Goal: Task Accomplishment & Management: Complete application form

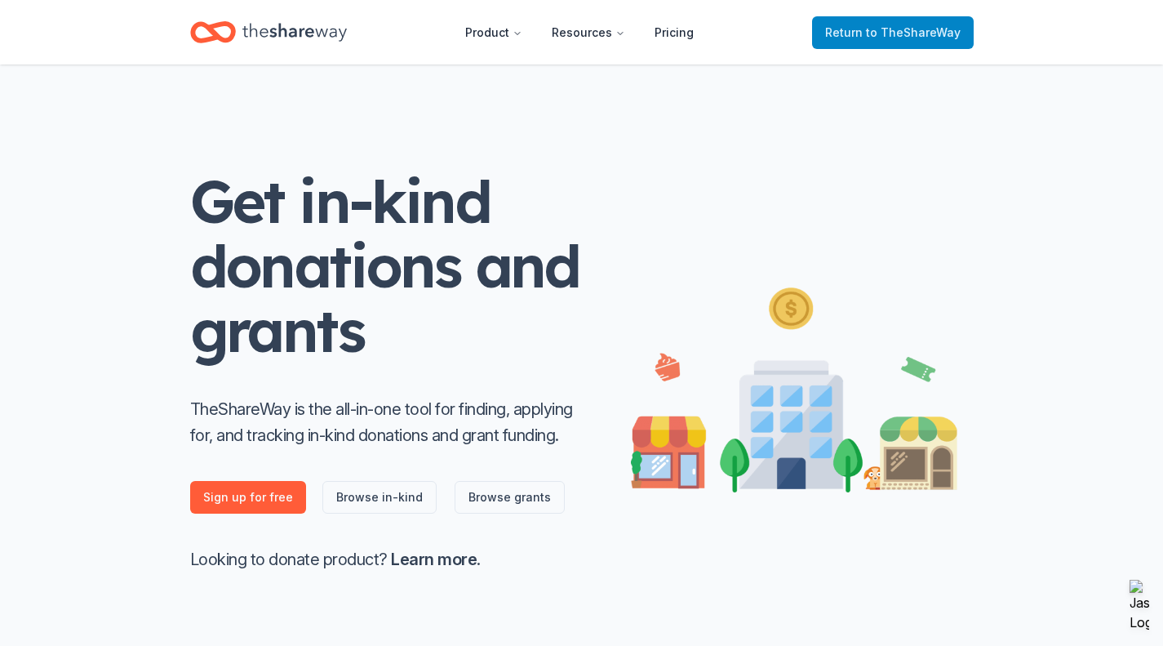
click at [909, 33] on span "to TheShareWay" at bounding box center [913, 32] width 95 height 14
click at [908, 29] on span "to TheShareWay" at bounding box center [913, 32] width 95 height 14
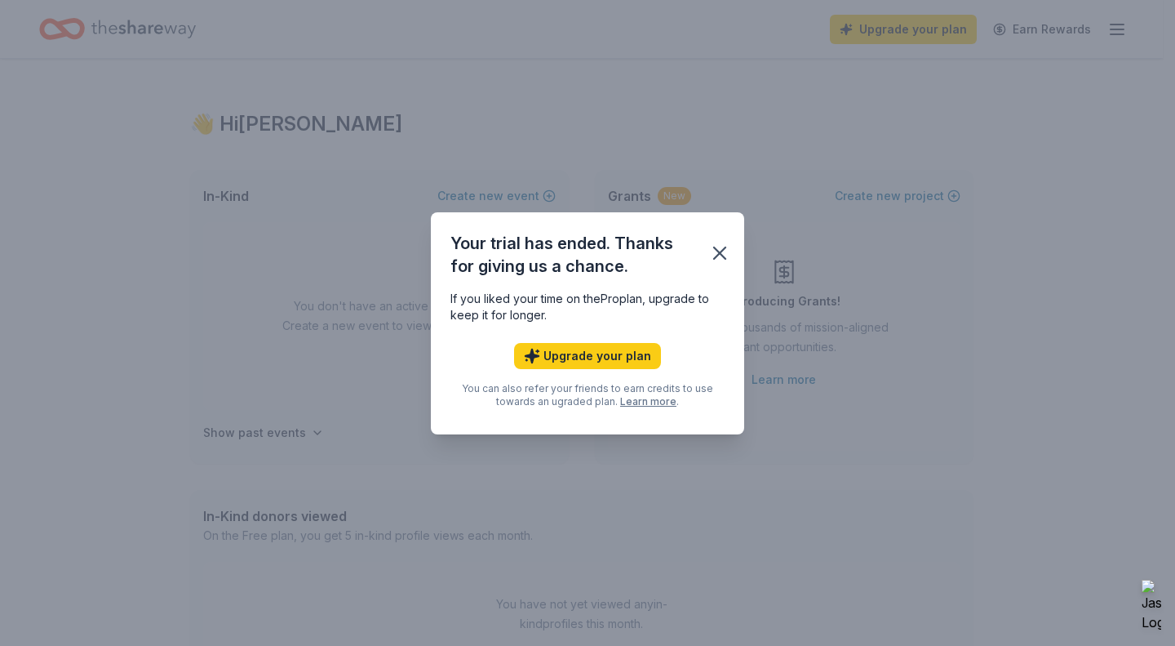
click at [862, 26] on div "Your trial has ended. Thanks for giving us a chance. If you liked your time on …" at bounding box center [587, 323] width 1175 height 646
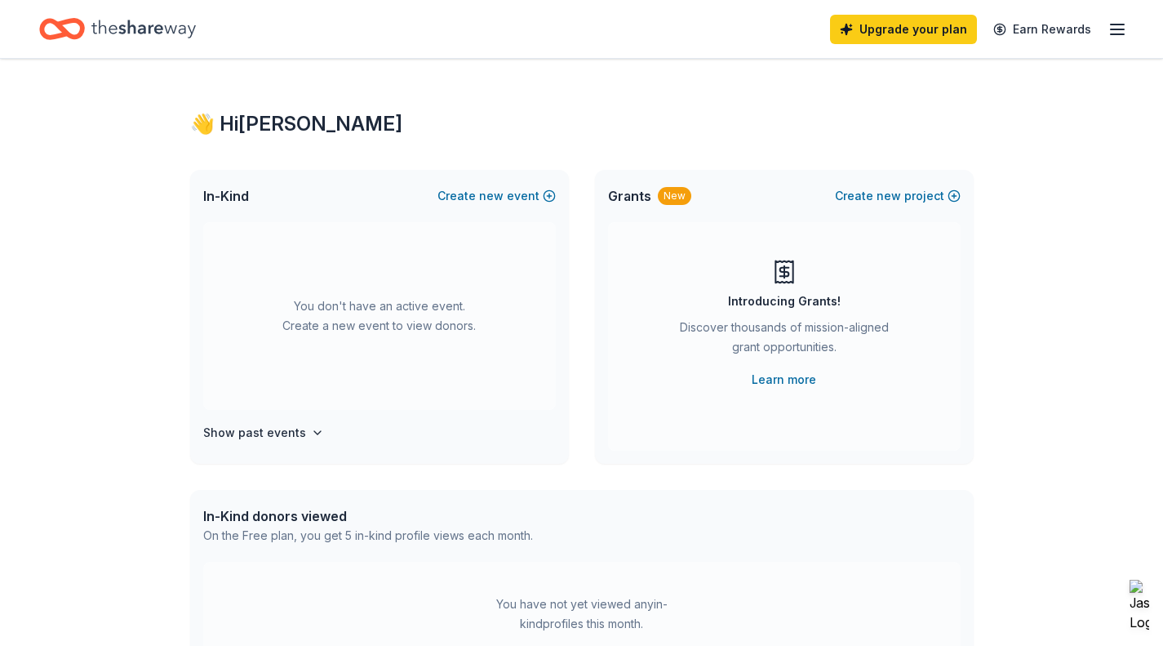
click at [187, 33] on icon "Home" at bounding box center [143, 28] width 104 height 33
click at [103, 25] on icon "Home" at bounding box center [143, 29] width 104 height 18
click at [75, 33] on icon "Home" at bounding box center [62, 29] width 46 height 38
drag, startPoint x: 535, startPoint y: 197, endPoint x: 895, endPoint y: 31, distance: 396.2
click at [895, 31] on div "Upgrade your plan Earn Rewards 👋 Hi [PERSON_NAME] In-Kind Create new event You …" at bounding box center [581, 565] width 1163 height 1130
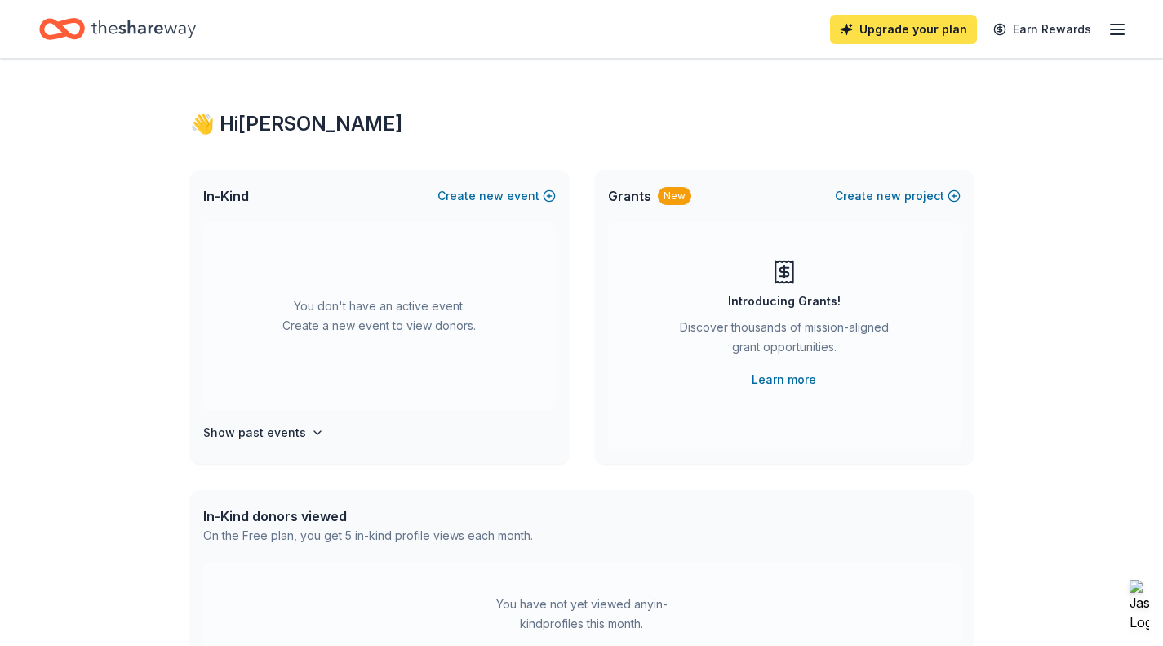
click at [895, 31] on link "Upgrade your plan" at bounding box center [903, 29] width 147 height 29
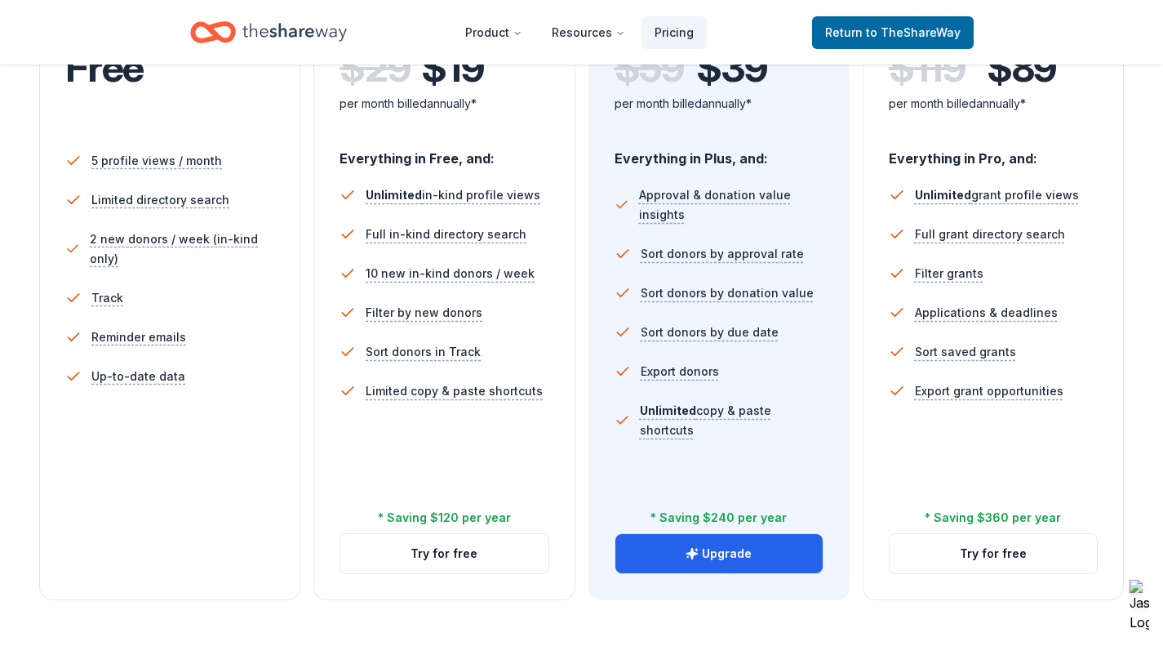
scroll to position [420, 0]
click at [726, 232] on li "Approval & donation value insights" at bounding box center [719, 204] width 209 height 59
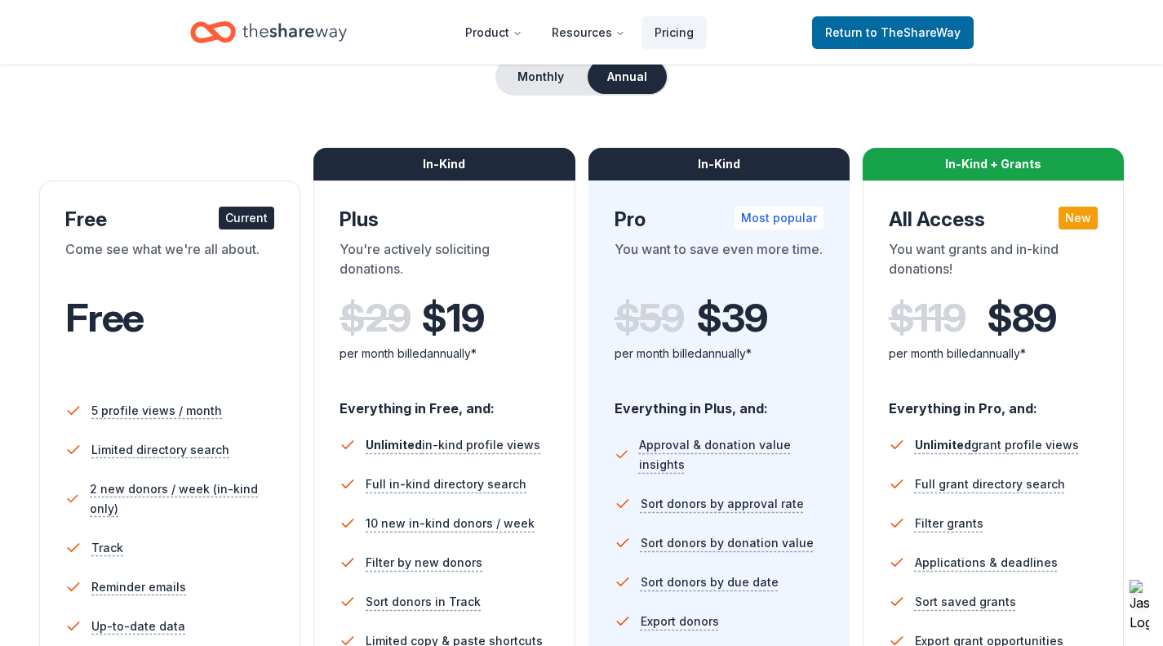
scroll to position [141, 0]
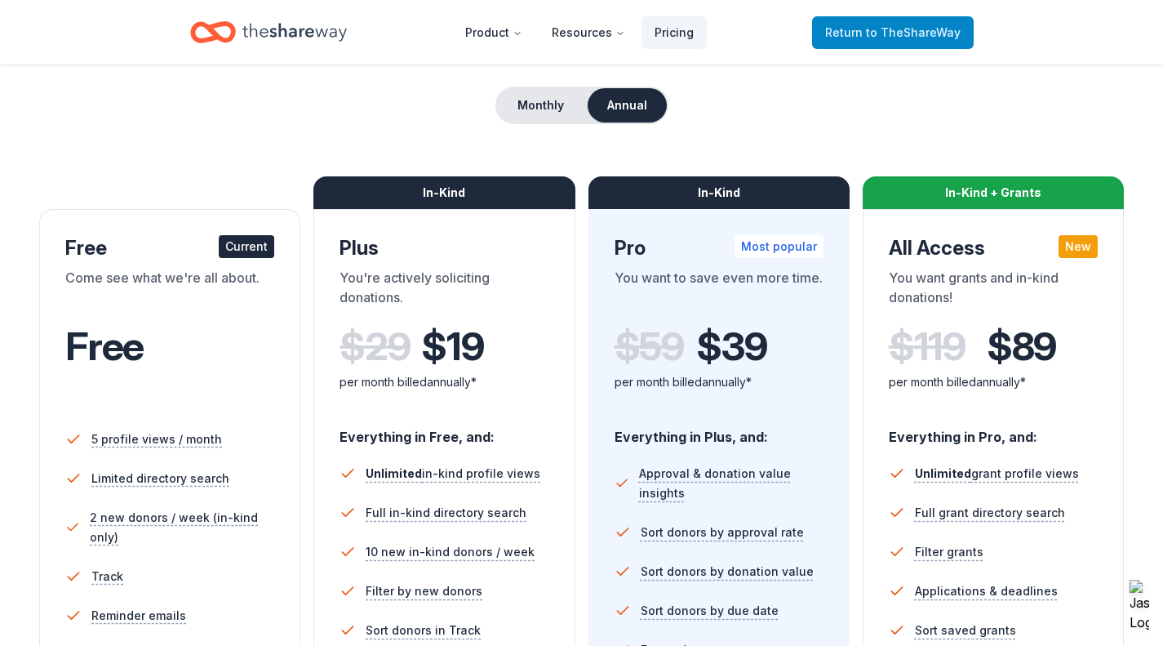
click at [844, 29] on span "Return to TheShareWay" at bounding box center [892, 33] width 135 height 20
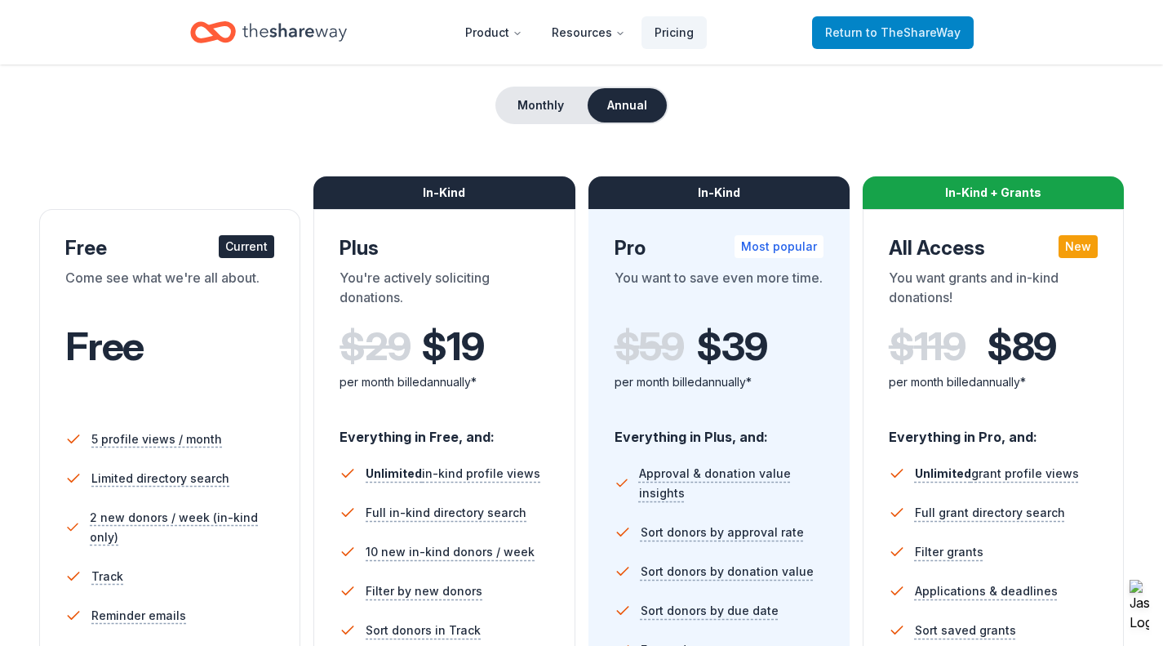
click at [956, 32] on span "to TheShareWay" at bounding box center [913, 32] width 95 height 14
click at [309, 26] on icon "Home" at bounding box center [294, 32] width 104 height 33
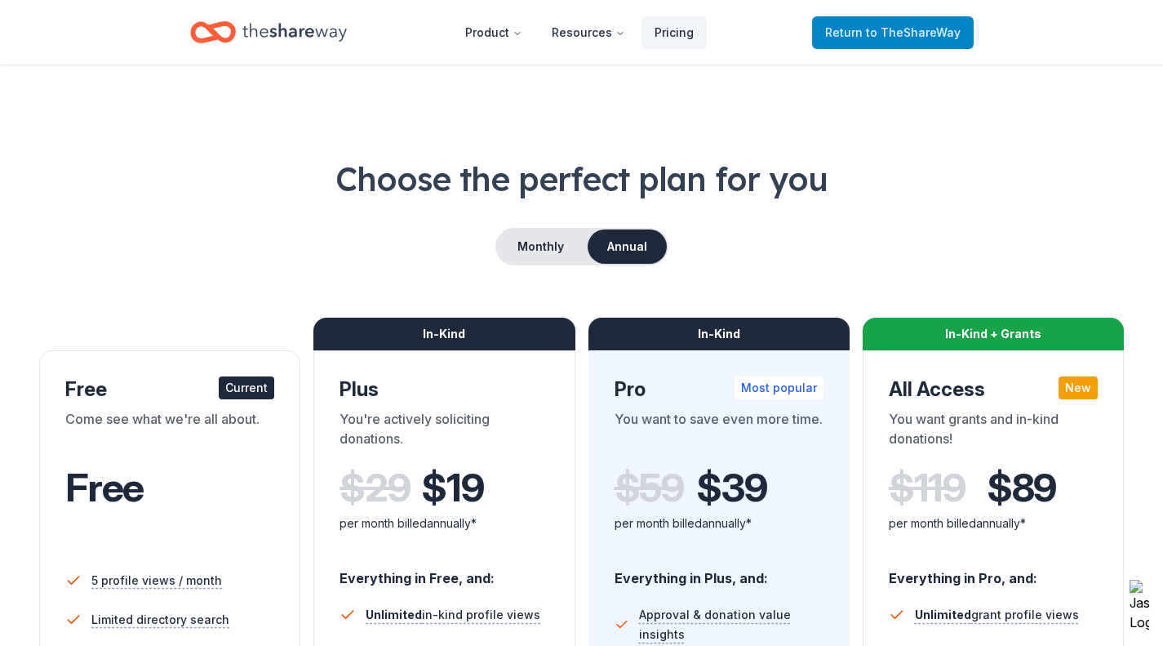
click at [861, 33] on span "Return to TheShareWay" at bounding box center [892, 33] width 135 height 20
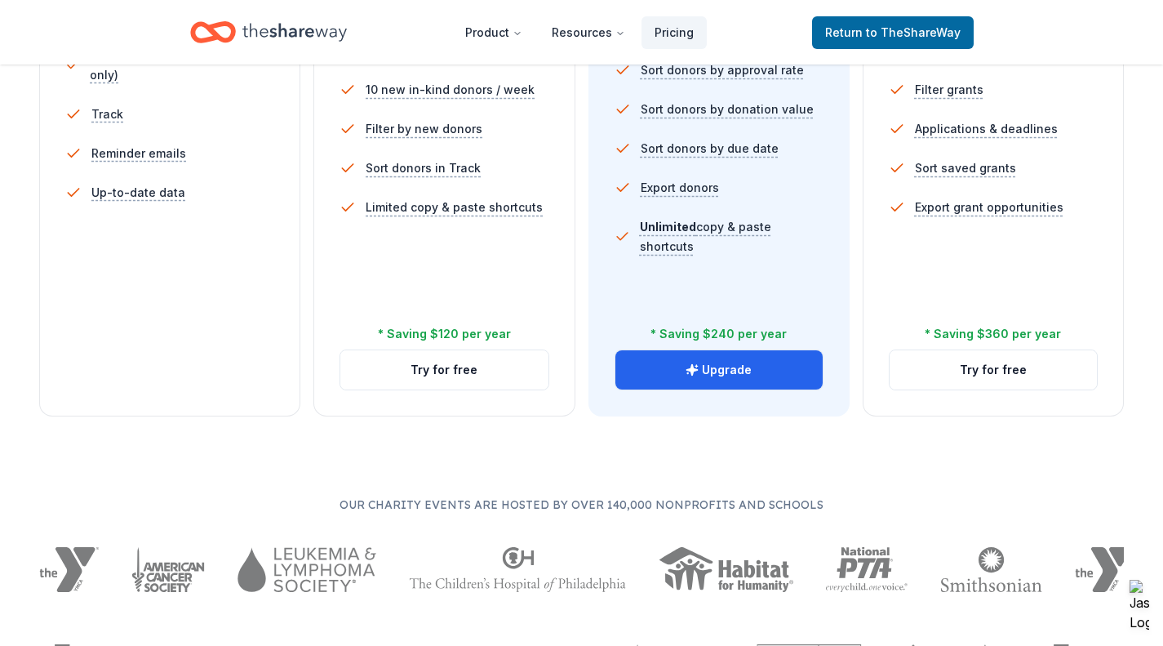
scroll to position [898, 0]
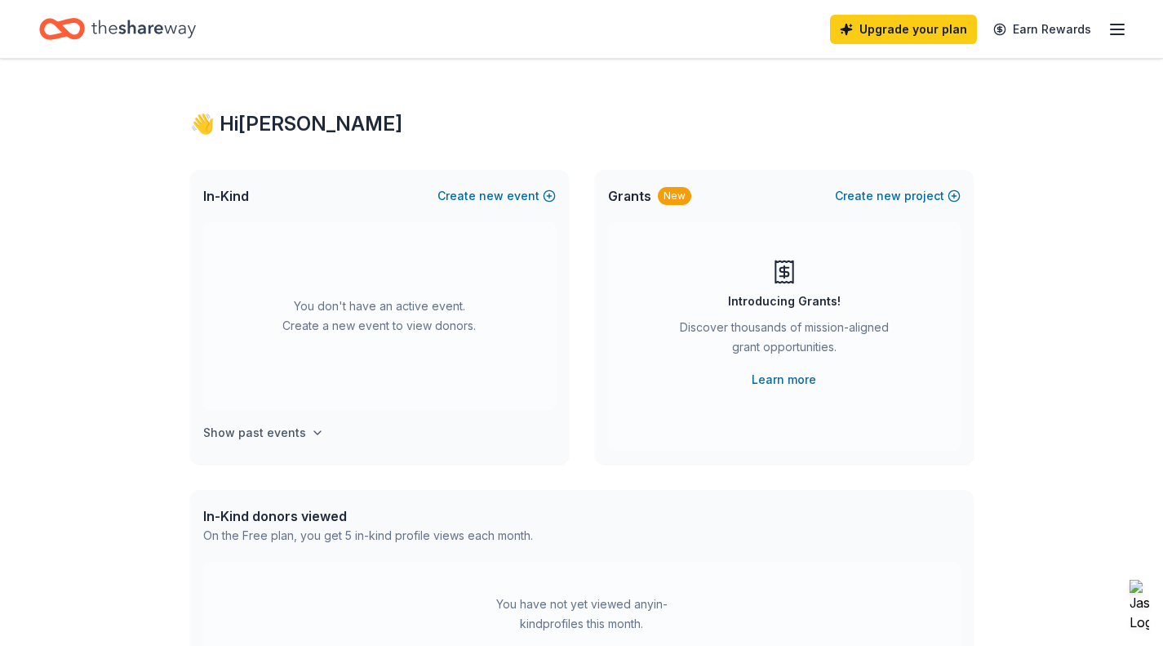
click at [315, 434] on icon "button" at bounding box center [317, 432] width 13 height 13
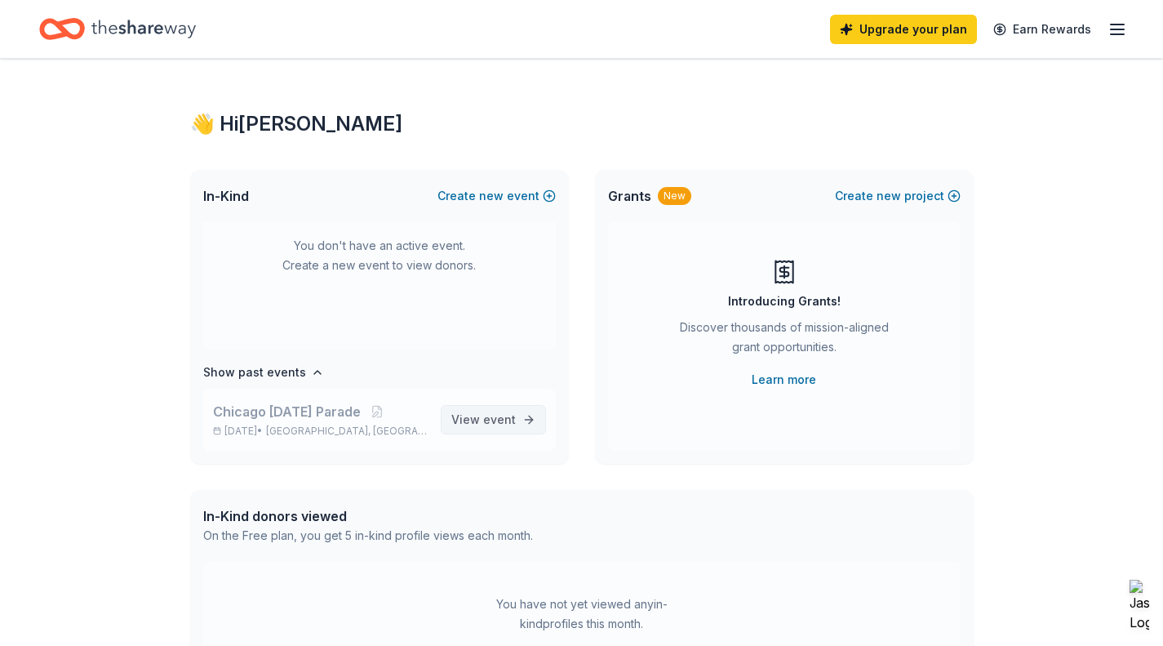
click at [486, 420] on span "event" at bounding box center [499, 419] width 33 height 14
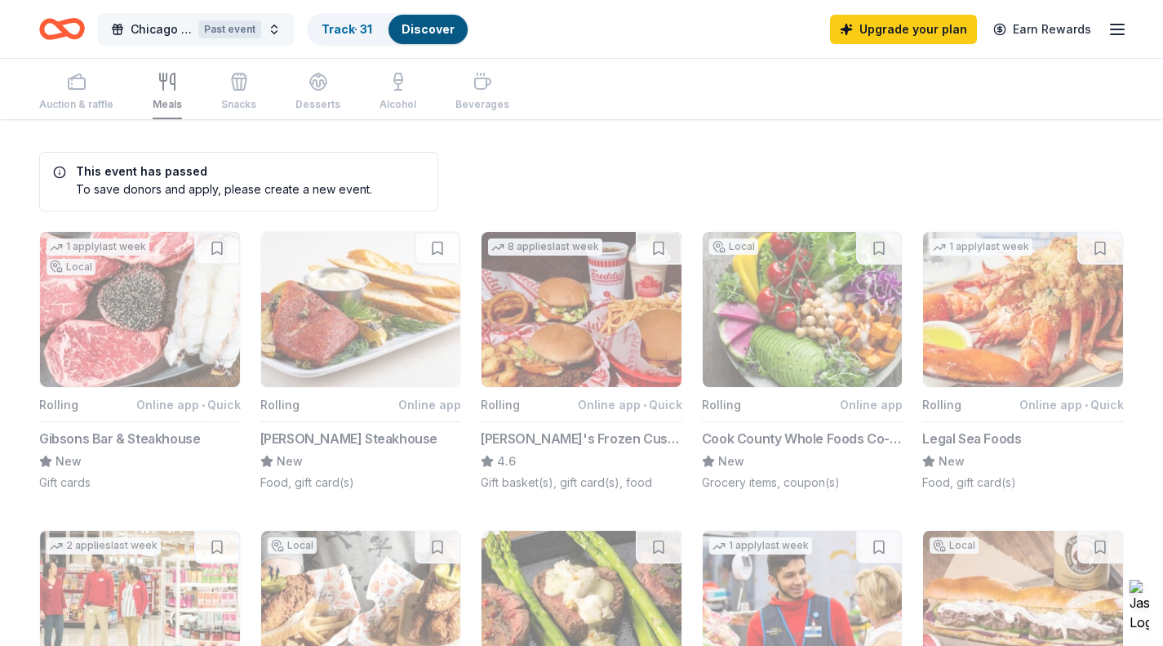
click at [235, 28] on div "Past event" at bounding box center [229, 29] width 63 height 18
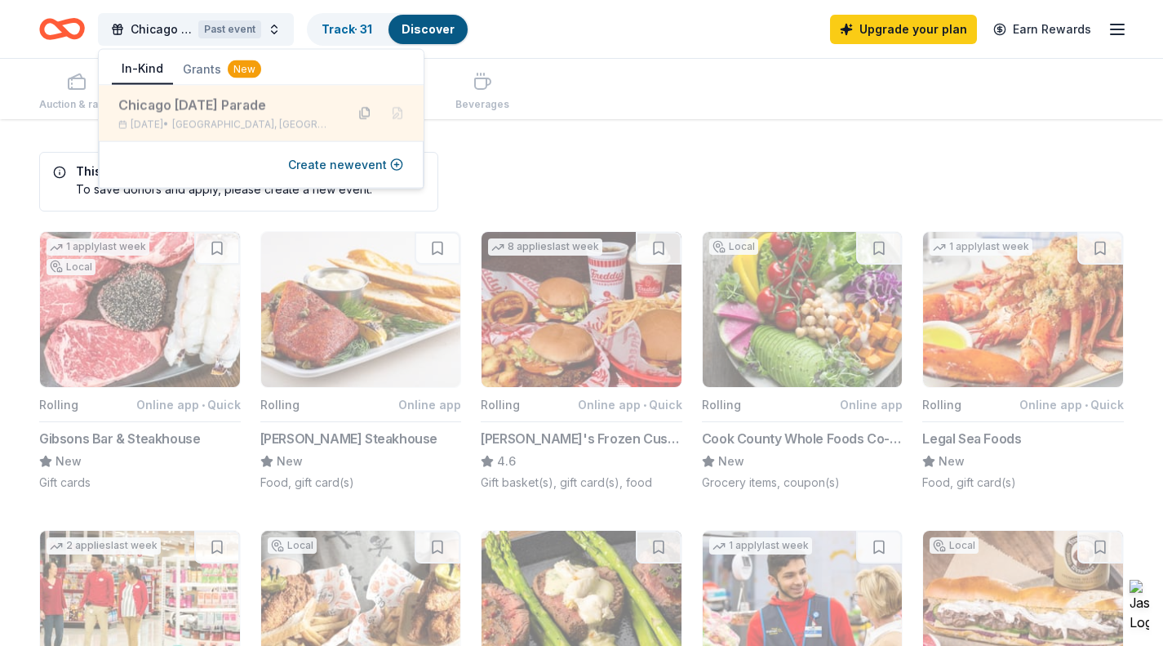
click at [368, 113] on button at bounding box center [365, 113] width 26 height 26
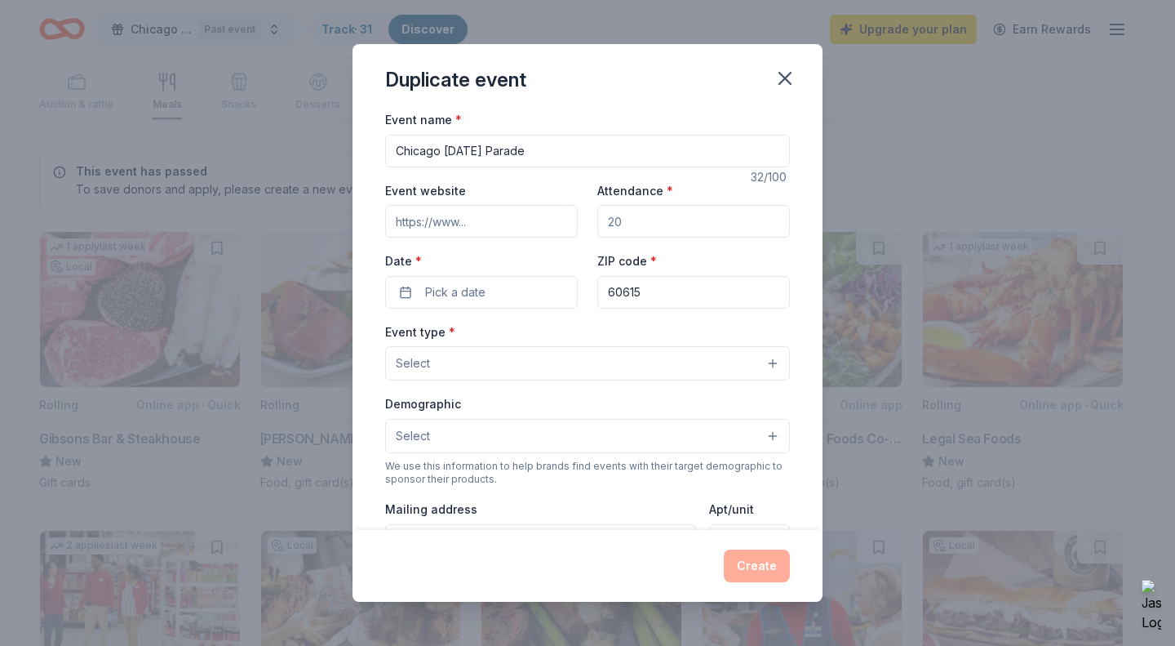
click at [468, 153] on input "Chicago 2024 Thanksgiving Parade" at bounding box center [587, 151] width 405 height 33
type input "Chicago [DATE] Parade"
drag, startPoint x: 647, startPoint y: 223, endPoint x: 606, endPoint y: 223, distance: 41.6
click at [606, 223] on input "Attendance *" at bounding box center [693, 221] width 193 height 33
type input "1200"
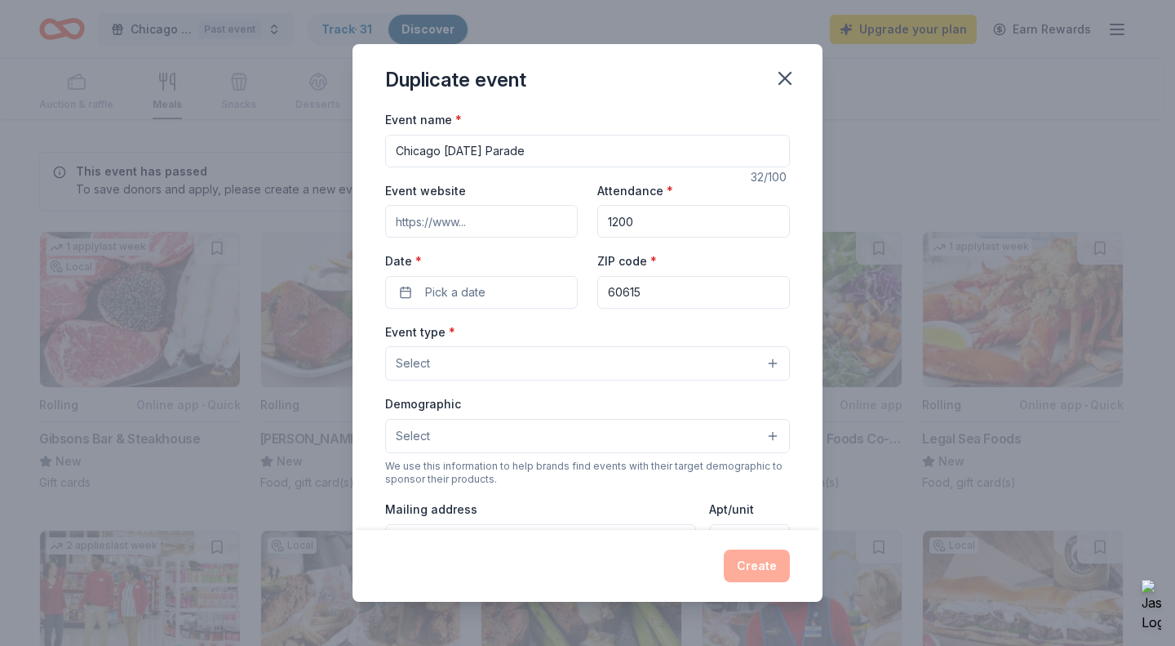
click at [648, 294] on input "60615" at bounding box center [693, 292] width 193 height 33
click at [488, 289] on button "Pick a date" at bounding box center [481, 292] width 193 height 33
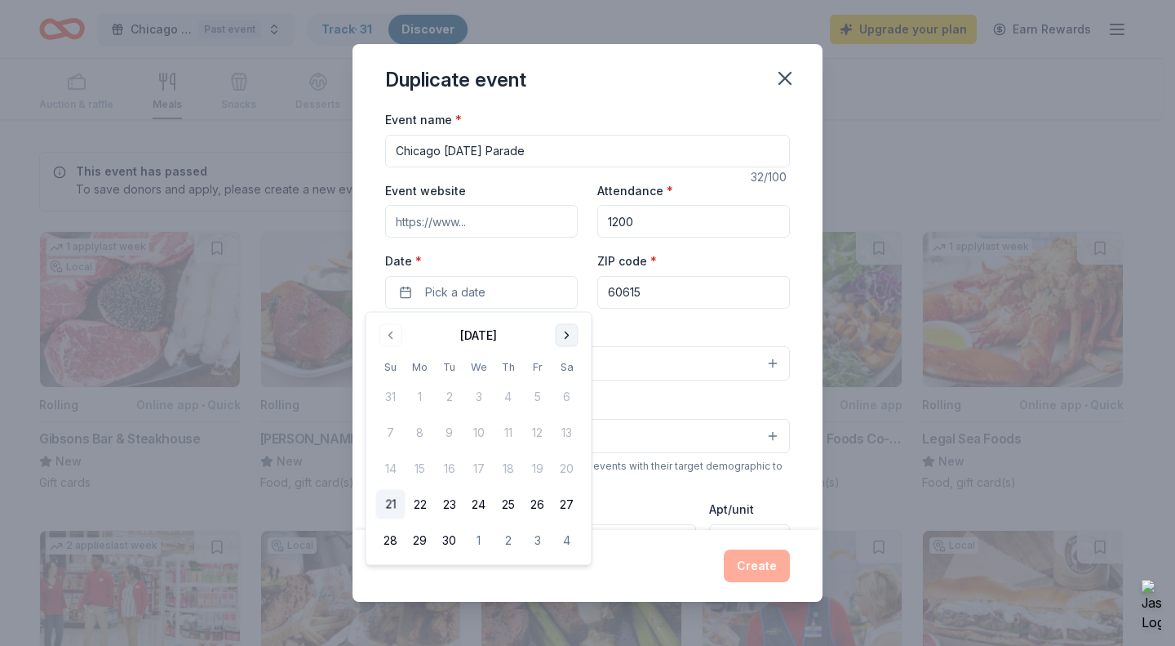
click at [563, 331] on button "Go to next month" at bounding box center [567, 335] width 23 height 23
click at [507, 539] on button "27" at bounding box center [508, 540] width 29 height 29
click at [672, 571] on div "Create" at bounding box center [587, 565] width 405 height 33
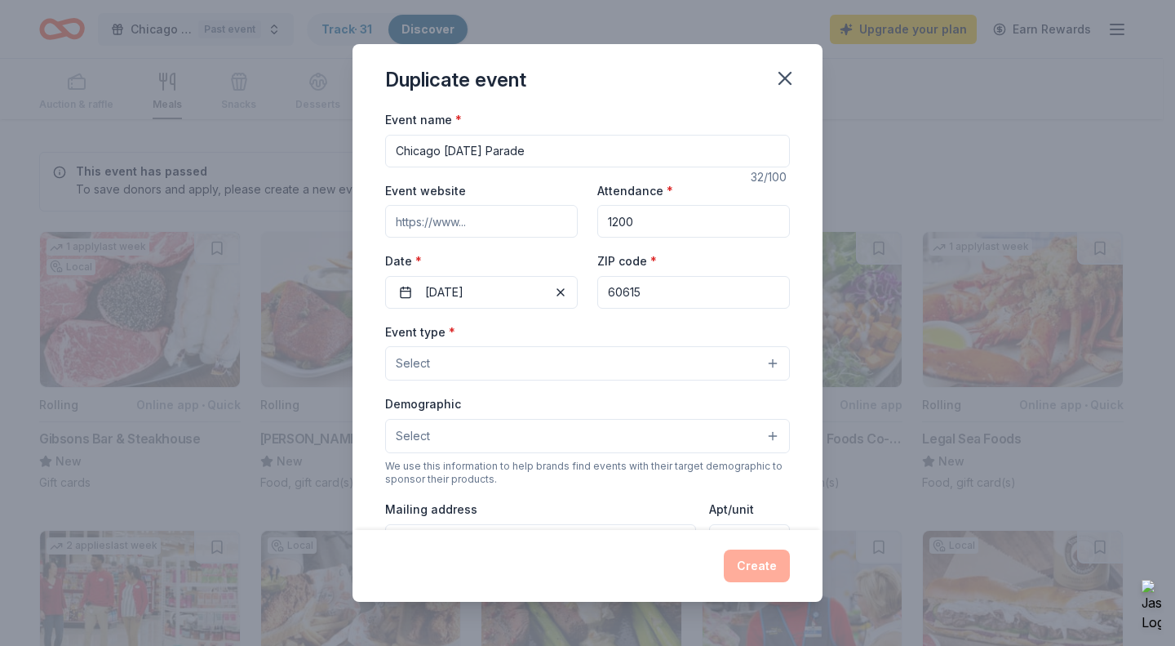
click at [531, 357] on button "Select" at bounding box center [587, 363] width 405 height 34
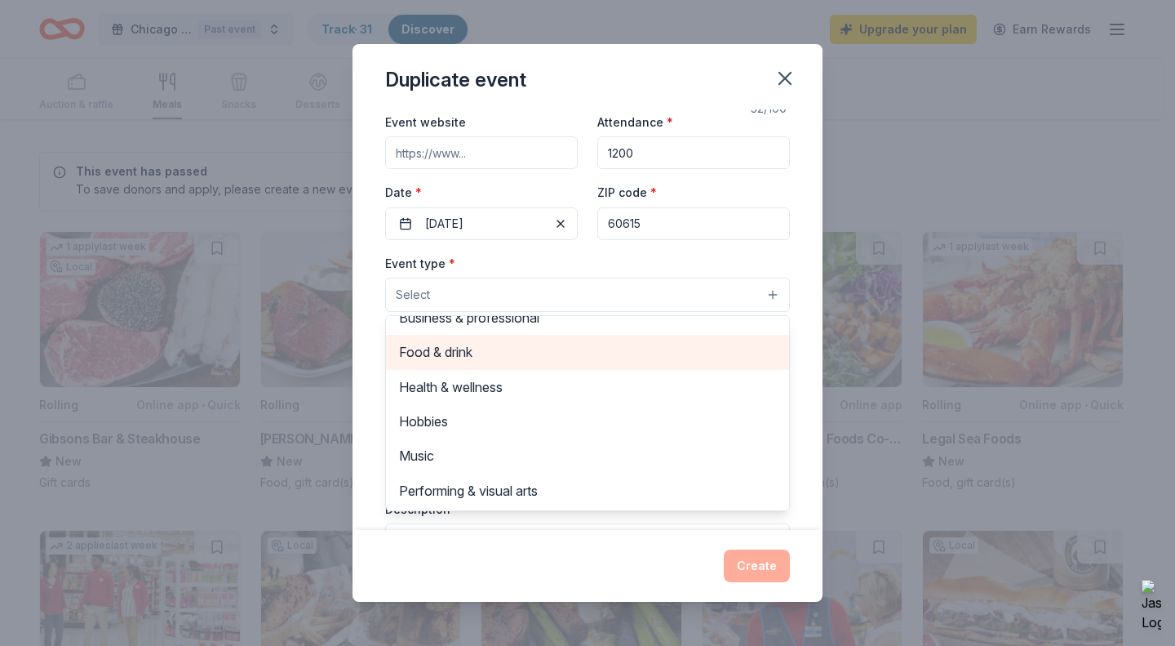
scroll to position [82, 0]
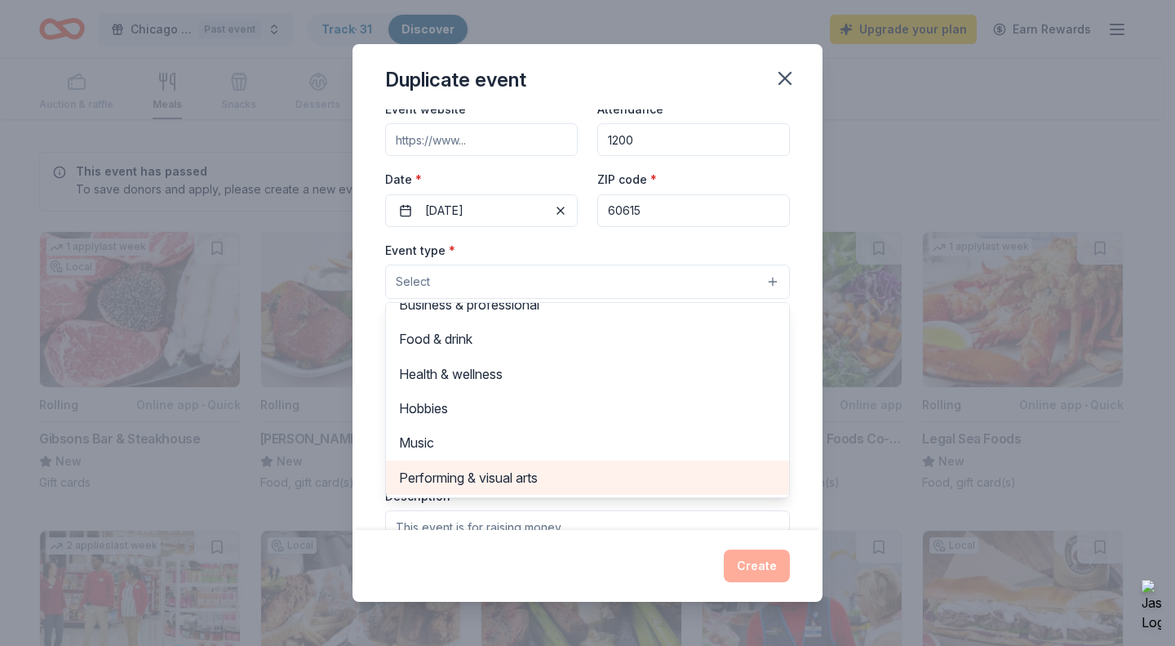
click at [510, 473] on span "Performing & visual arts" at bounding box center [587, 477] width 377 height 21
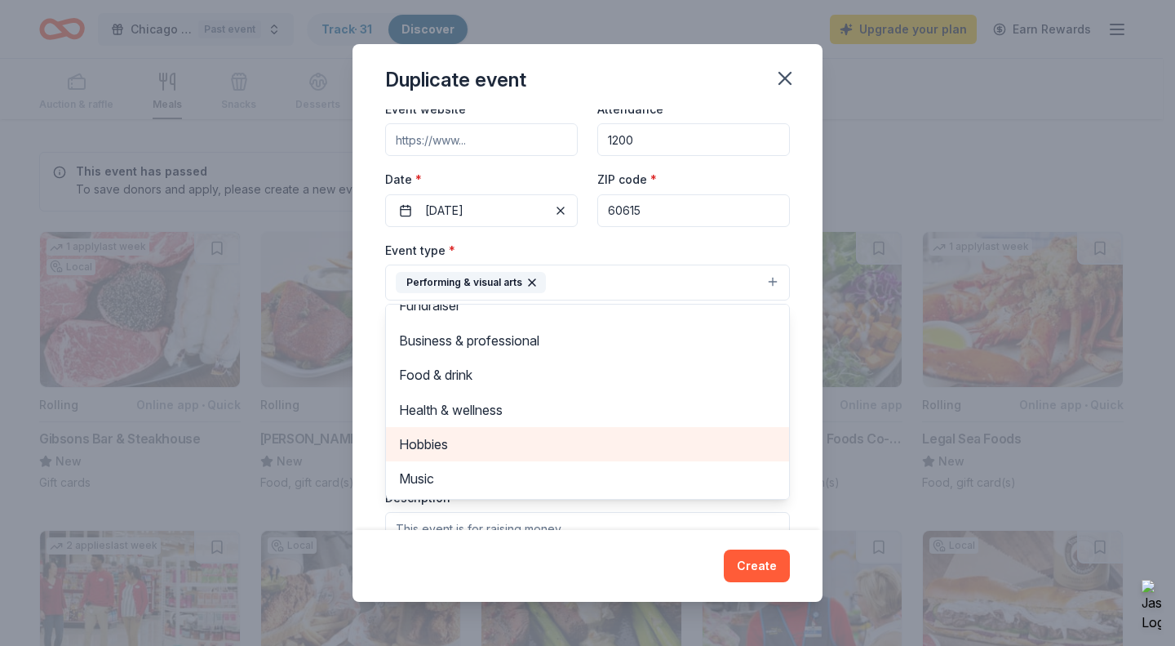
scroll to position [20, 0]
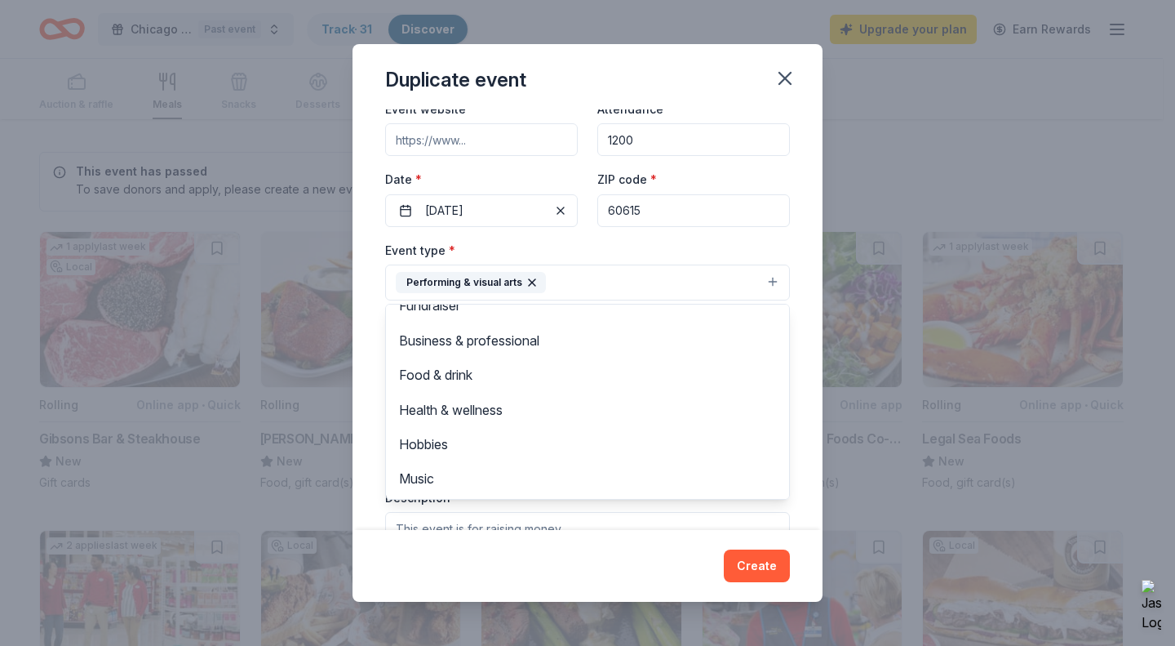
click at [441, 555] on div "Duplicate event Event name * Chicago 2025 Thanksgiving Parade 32 /100 Event web…" at bounding box center [588, 322] width 470 height 557
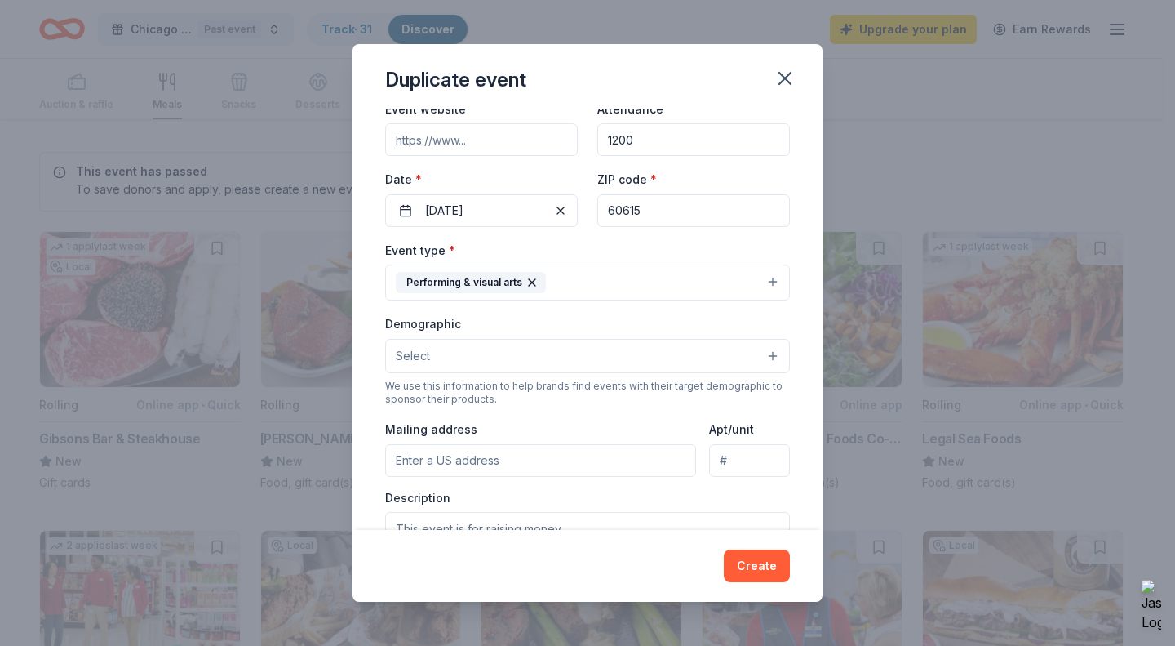
click at [455, 463] on input "Mailing address" at bounding box center [540, 460] width 311 height 33
type input "10600 West Higgins Road"
type input "Suite 711"
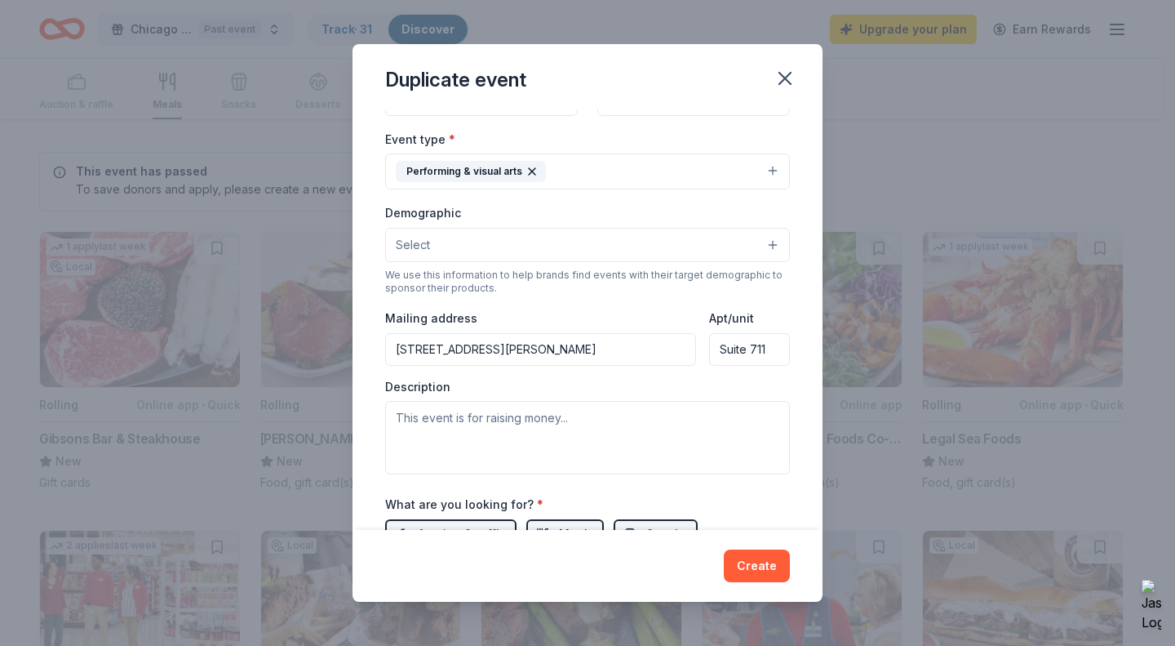
scroll to position [245, 0]
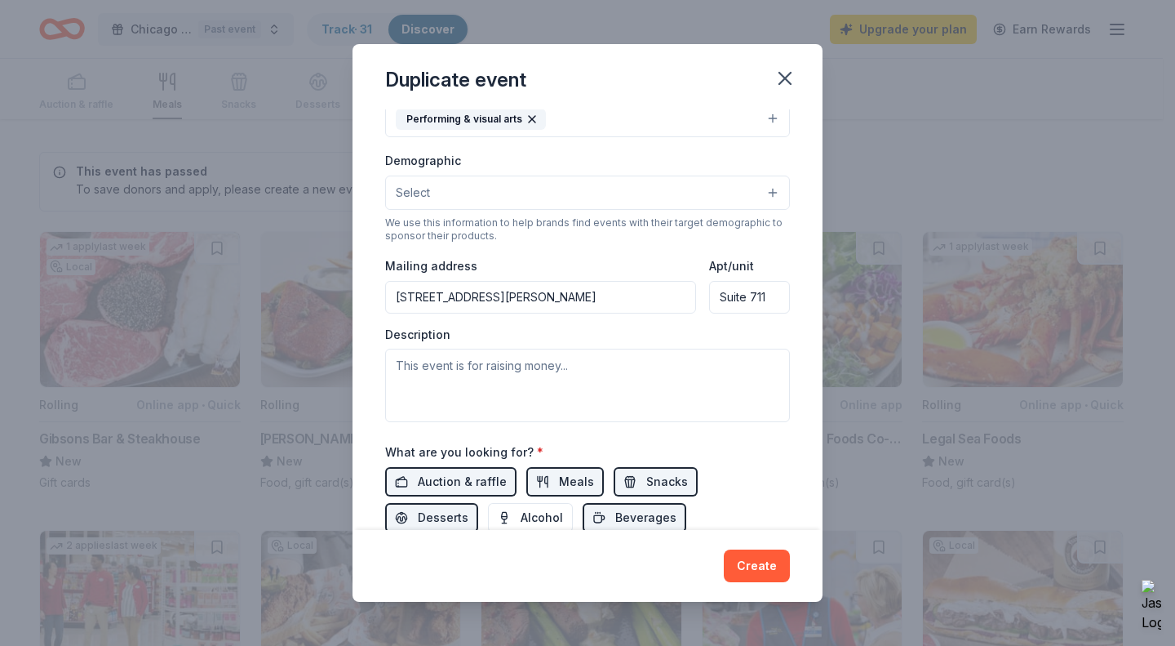
type input "10600 West Higgins Road, Rosemont, IL, 60018"
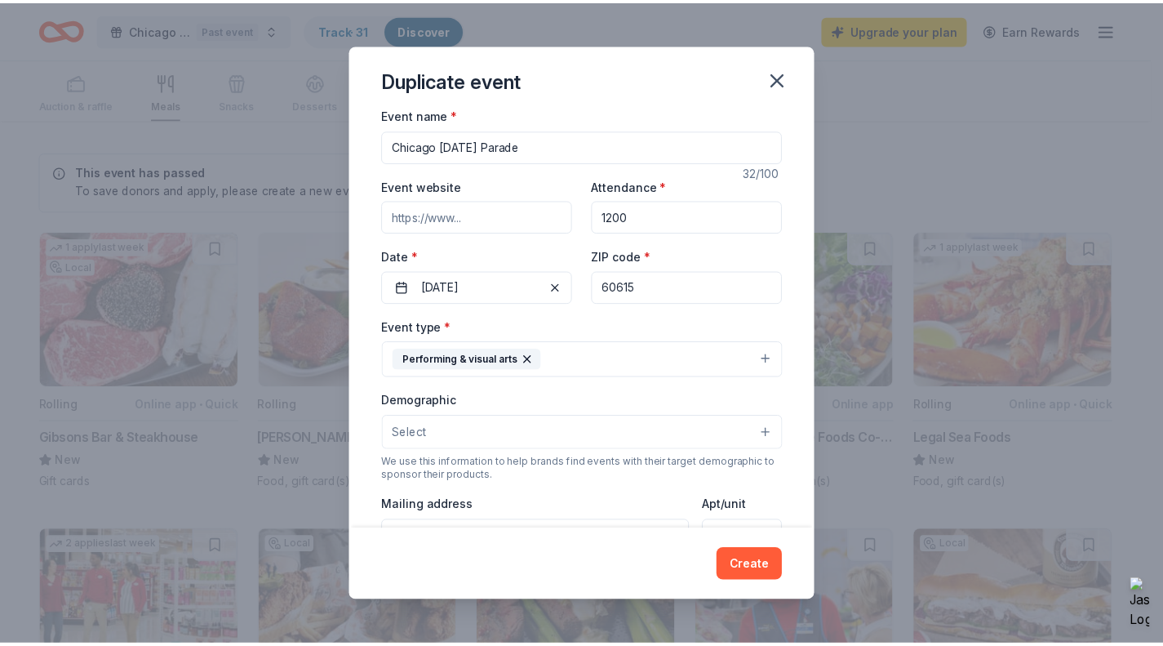
scroll to position [0, 0]
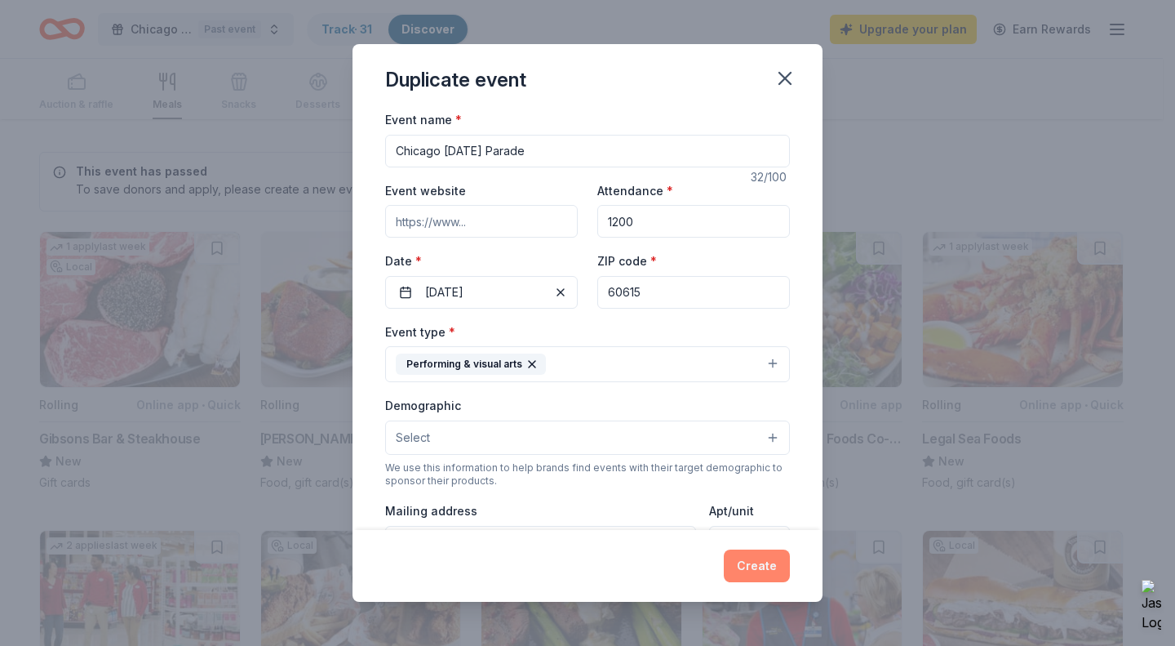
click at [737, 559] on button "Create" at bounding box center [757, 565] width 66 height 33
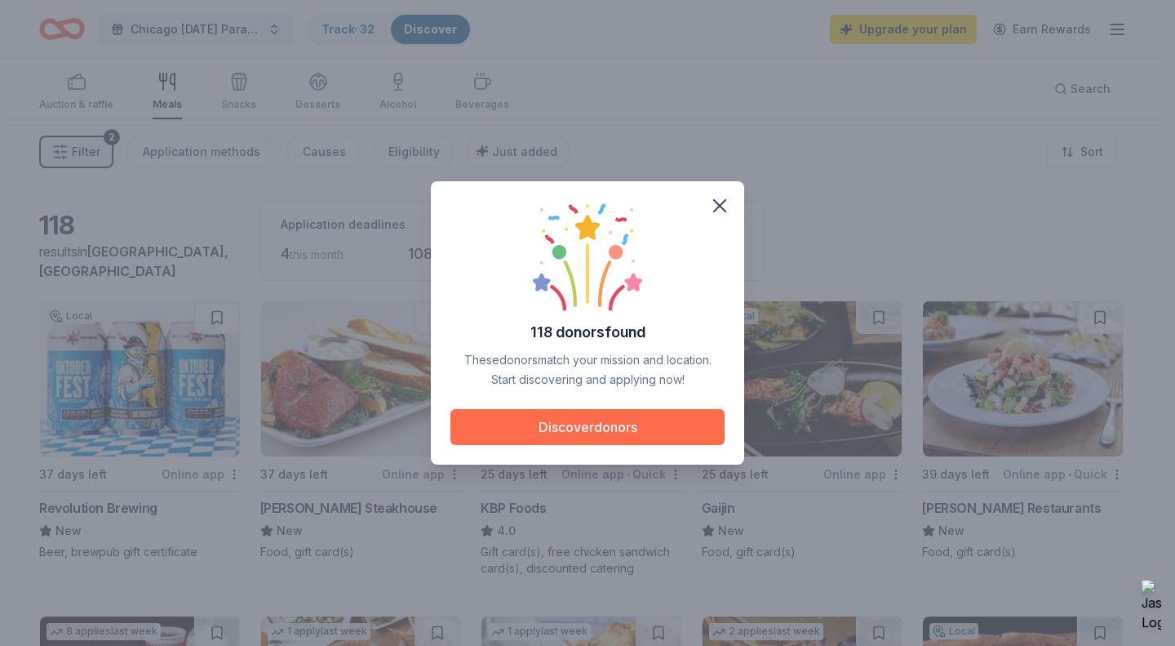
click at [584, 429] on button "Discover donors" at bounding box center [588, 427] width 274 height 36
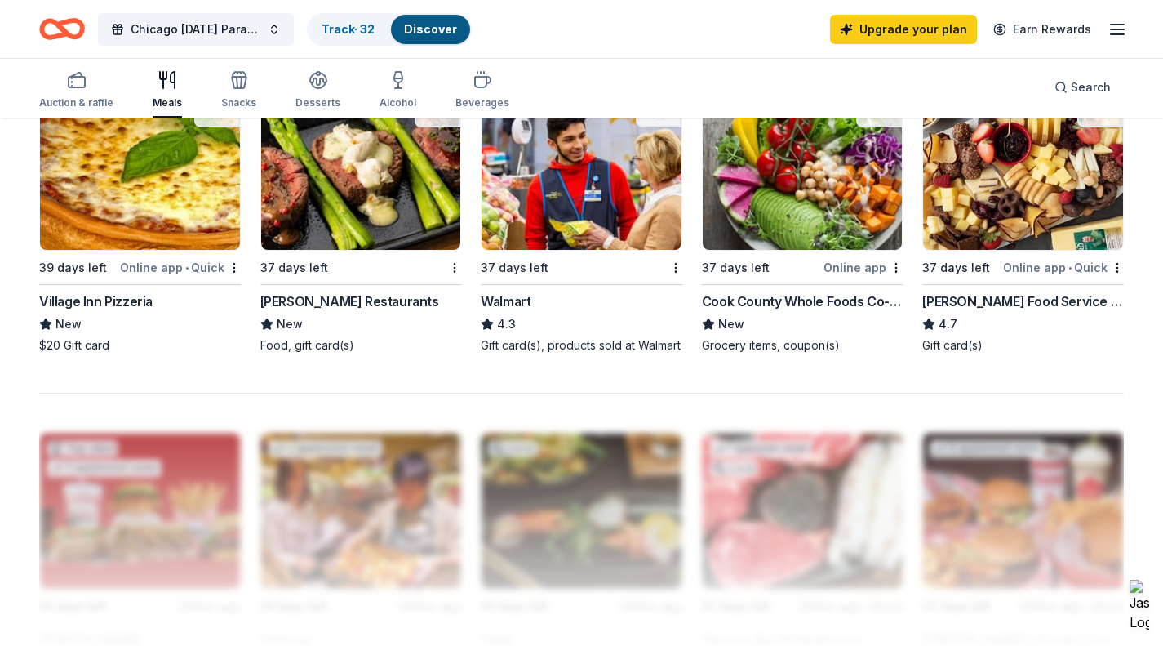
scroll to position [1061, 0]
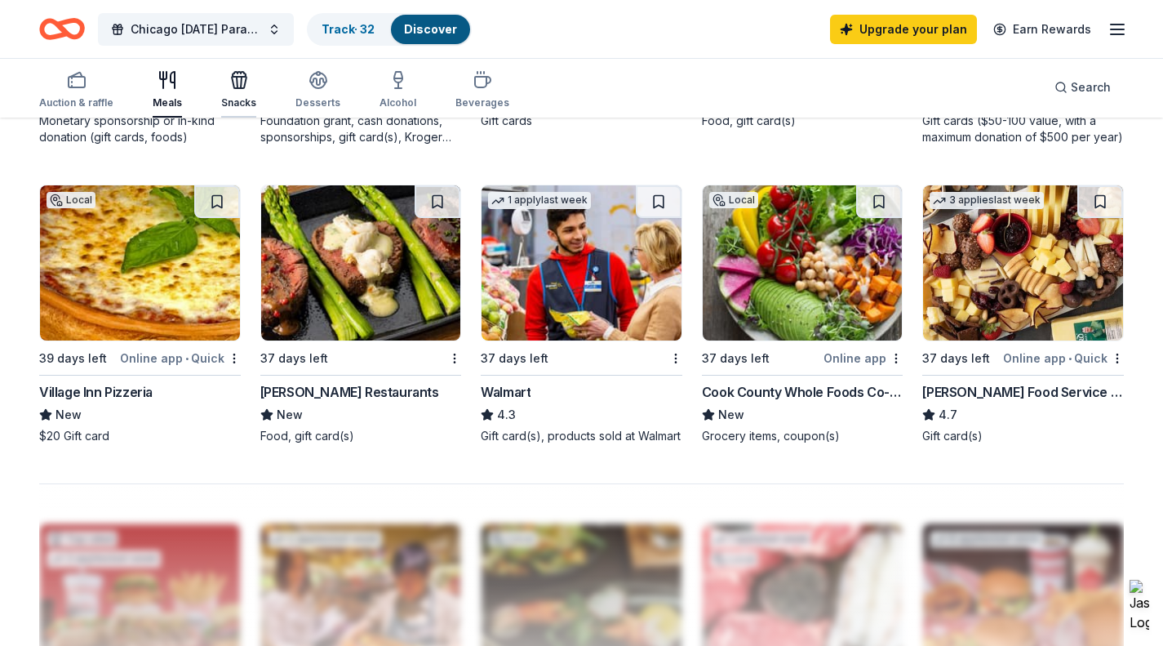
click at [233, 77] on icon "button" at bounding box center [239, 82] width 15 height 11
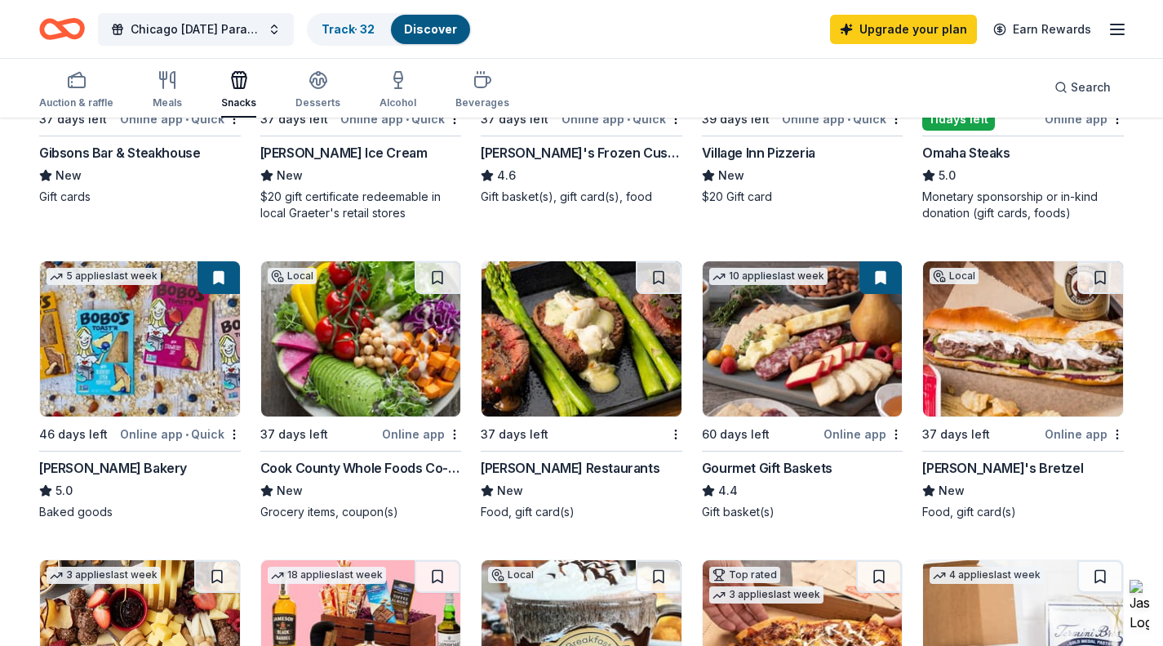
scroll to position [408, 0]
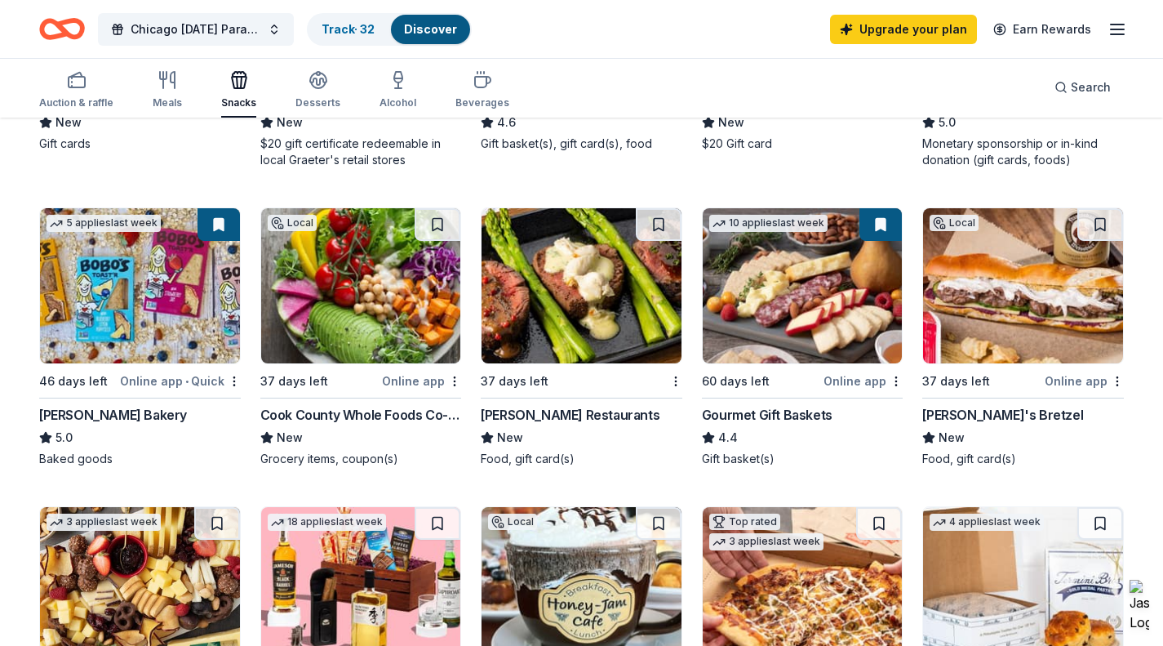
click at [183, 381] on div "Online app • Quick" at bounding box center [180, 381] width 121 height 20
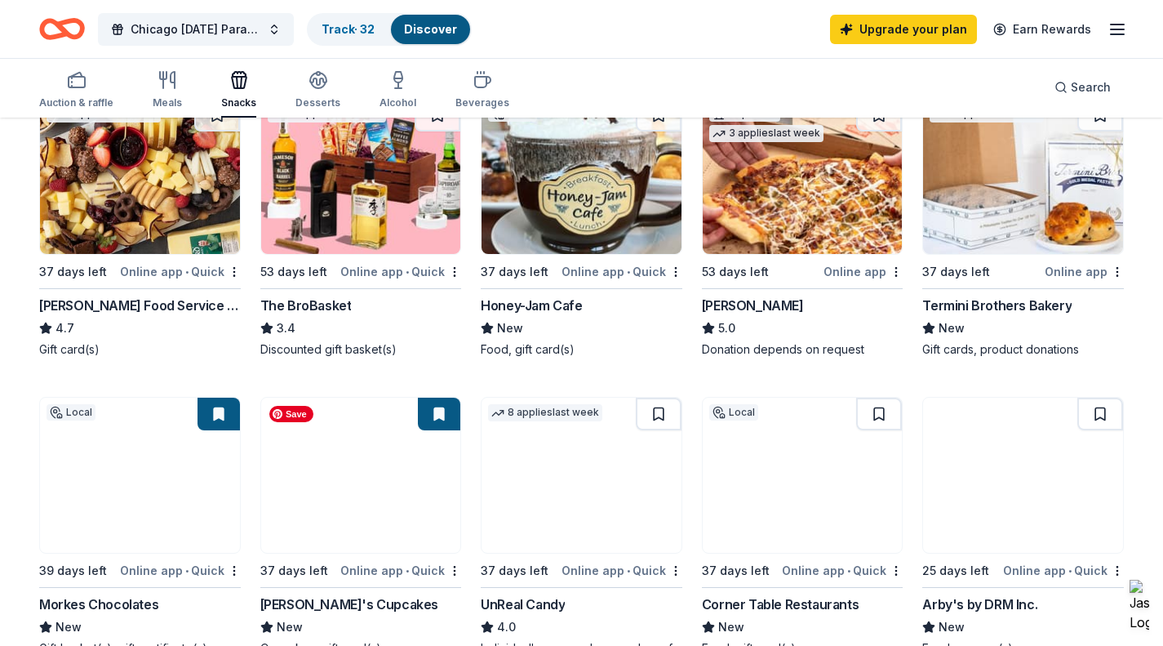
scroll to position [898, 0]
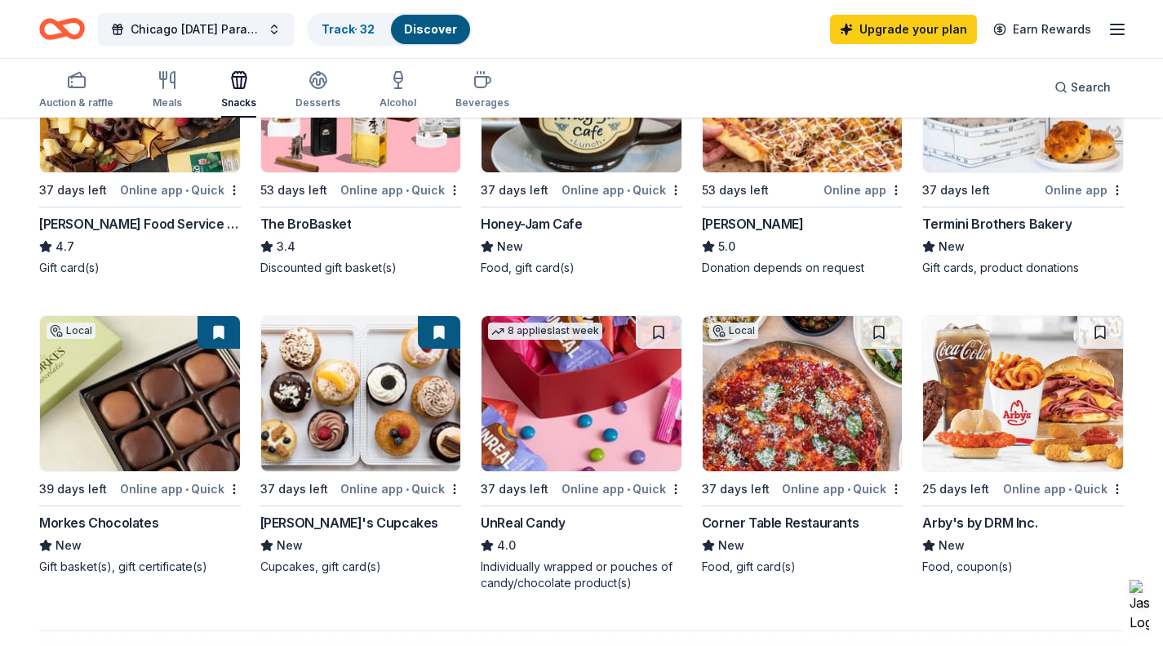
click at [995, 521] on div "Arby's by DRM Inc." at bounding box center [979, 523] width 115 height 20
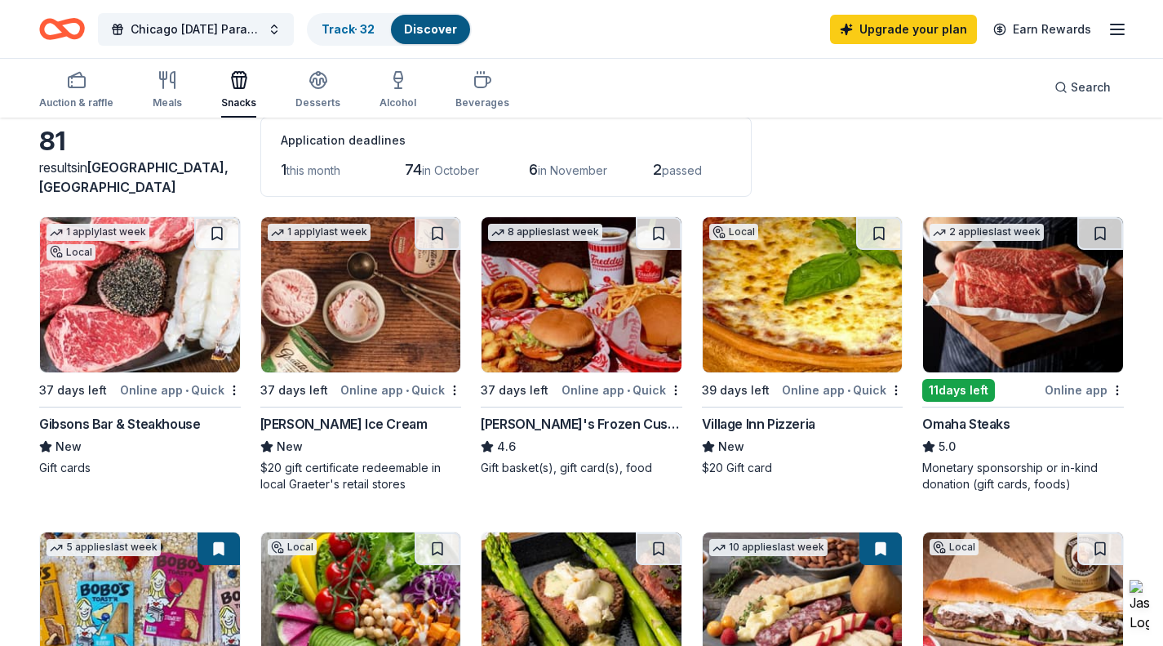
scroll to position [0, 0]
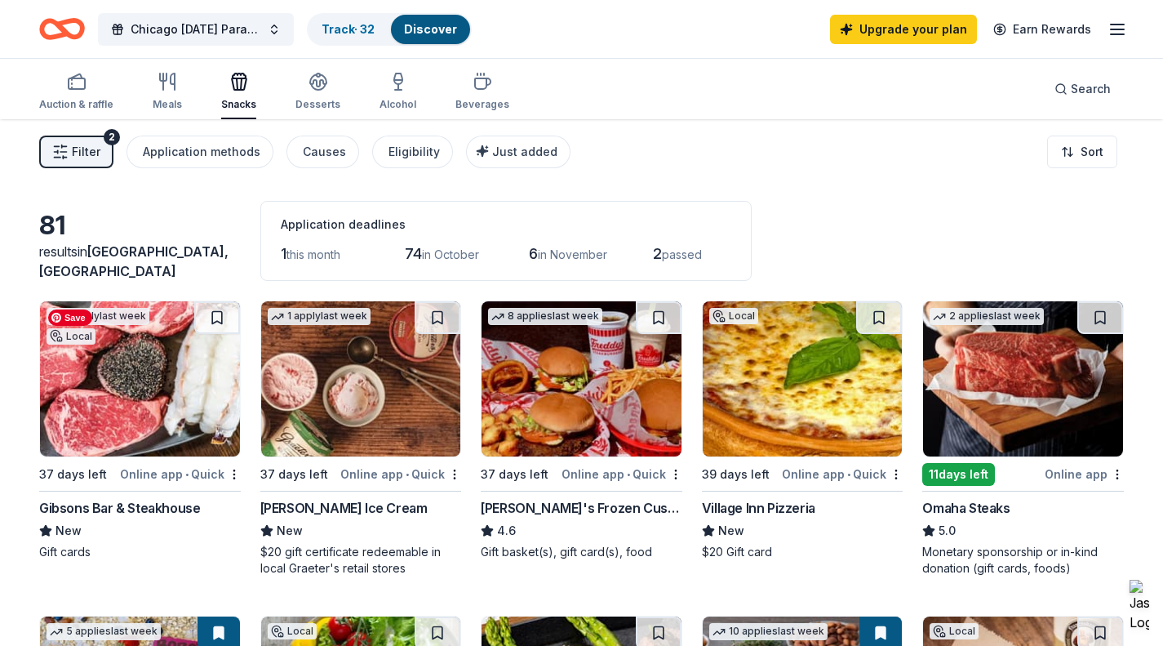
click at [132, 381] on img at bounding box center [140, 378] width 200 height 155
click at [82, 85] on icon "button" at bounding box center [77, 82] width 20 height 20
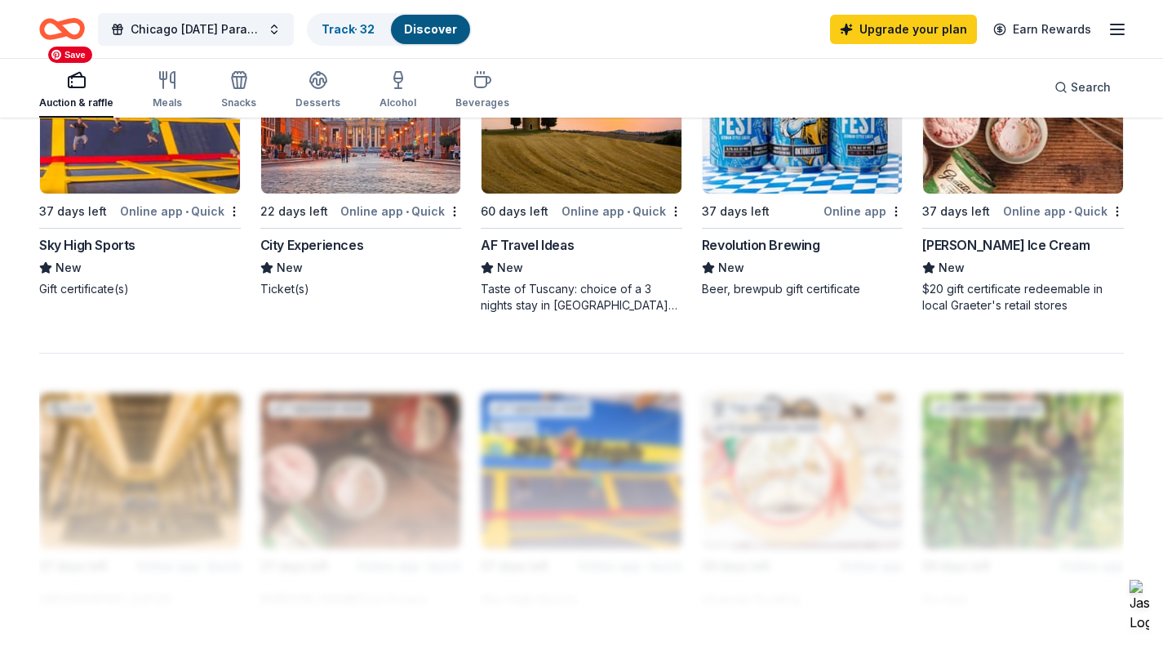
scroll to position [1224, 0]
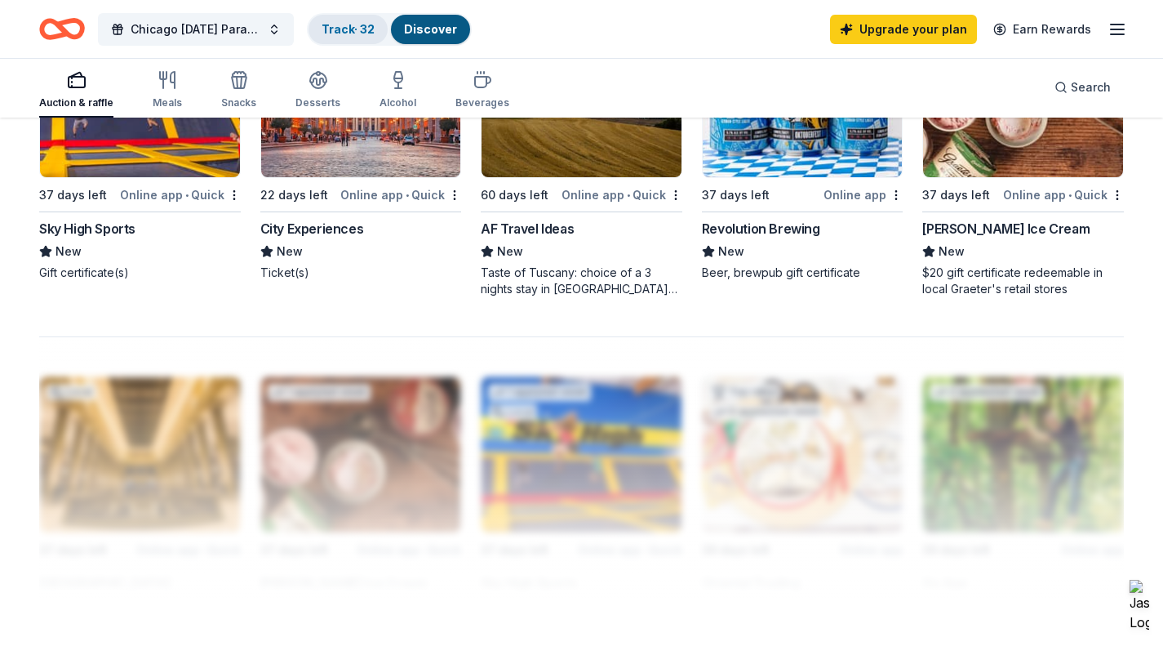
click at [351, 28] on link "Track · 32" at bounding box center [348, 29] width 53 height 14
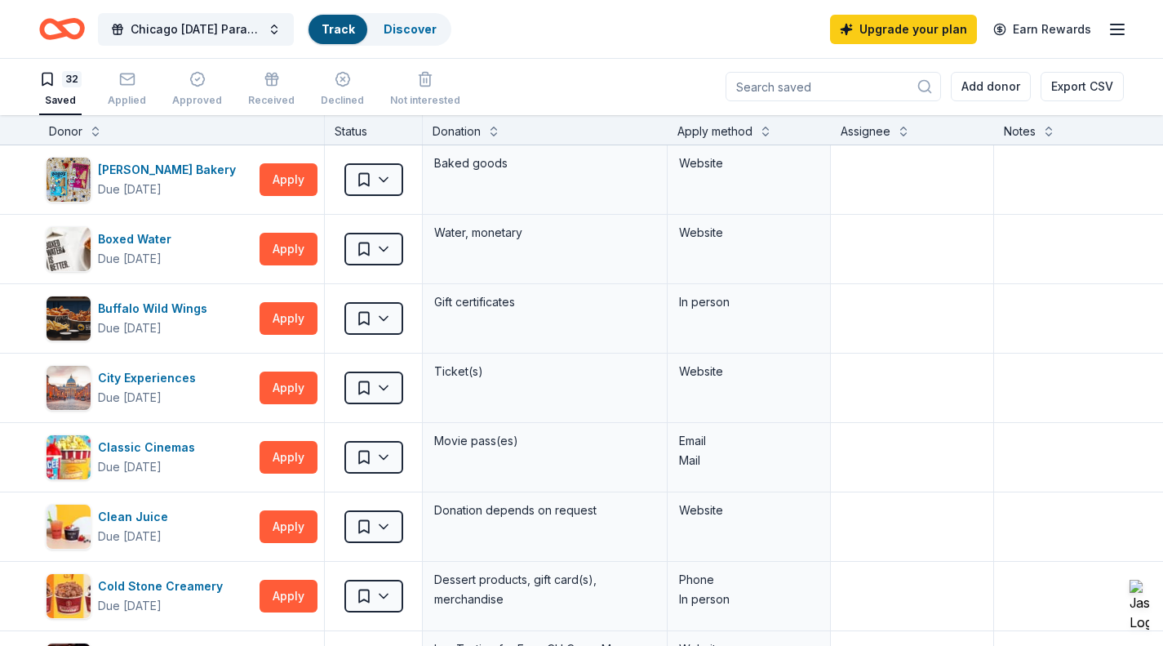
scroll to position [1, 0]
click at [389, 176] on html "Chicago 2025 Thanksgiving Parade Track · 32 Discover Upgrade your plan Earn Rew…" at bounding box center [581, 322] width 1163 height 646
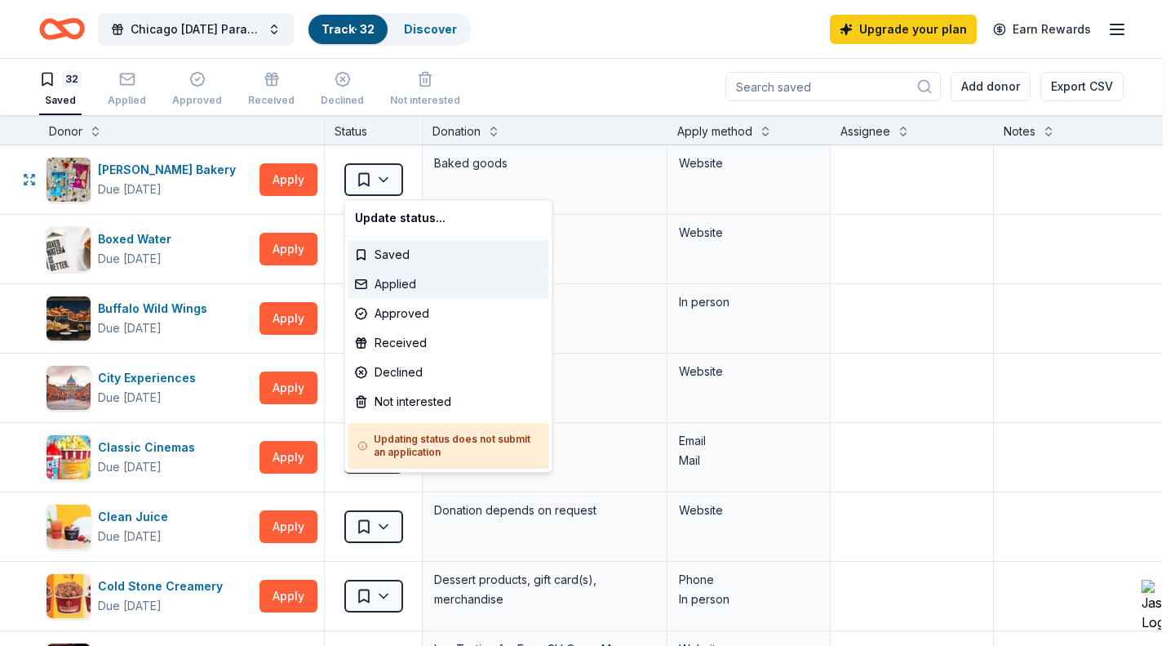
click at [398, 291] on div "Applied" at bounding box center [449, 283] width 201 height 29
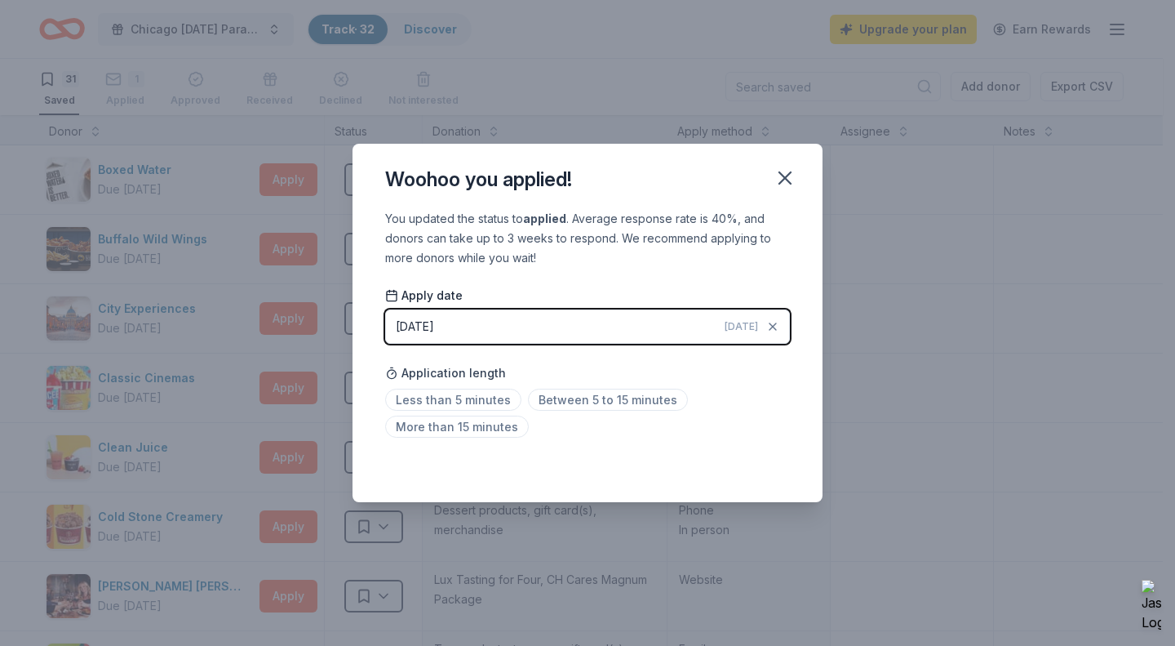
click at [511, 327] on button "09/21/2025 Today" at bounding box center [587, 326] width 405 height 34
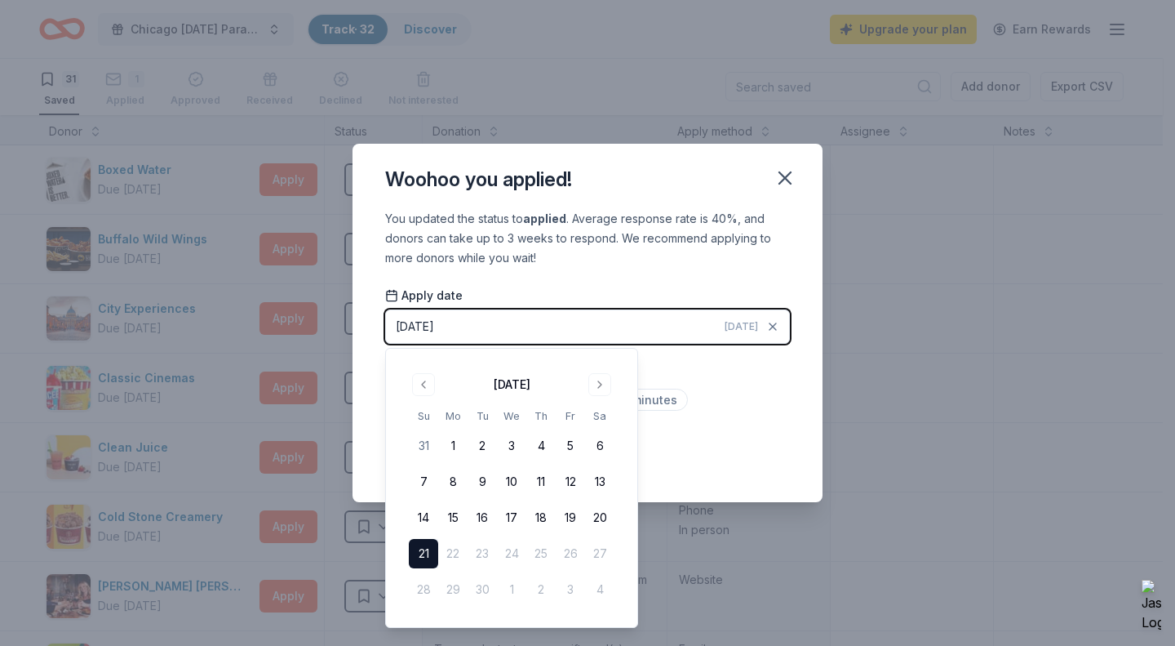
click at [427, 544] on button "21" at bounding box center [423, 553] width 29 height 29
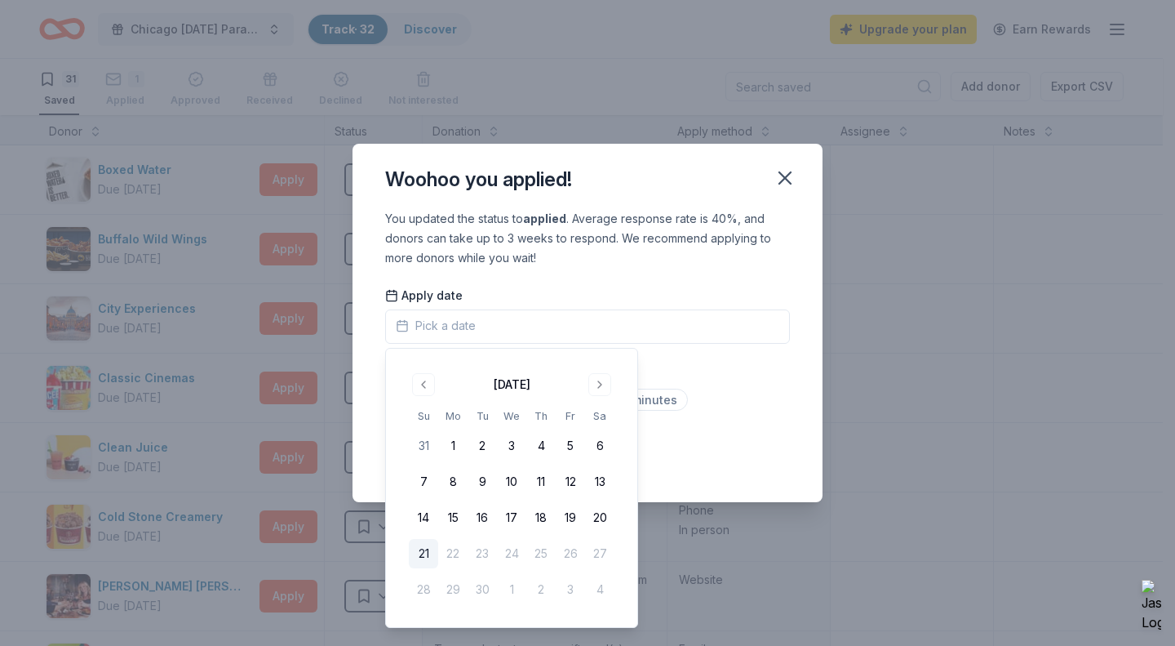
click at [728, 196] on div "Woohoo you applied!" at bounding box center [588, 176] width 470 height 65
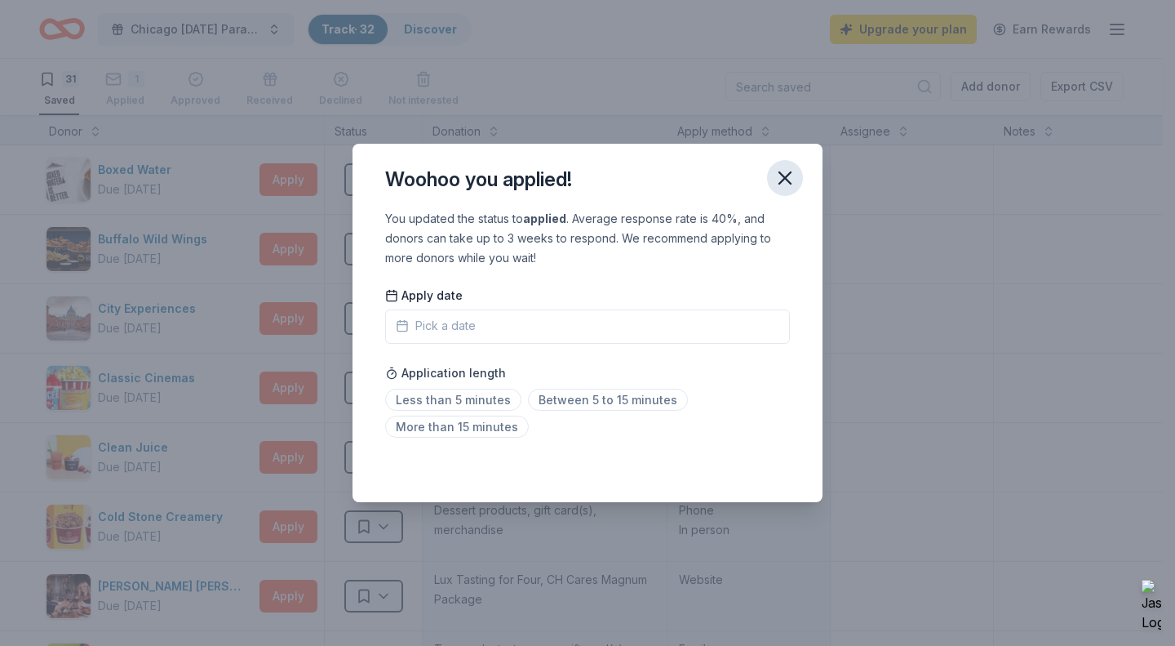
click at [779, 175] on icon "button" at bounding box center [785, 178] width 23 height 23
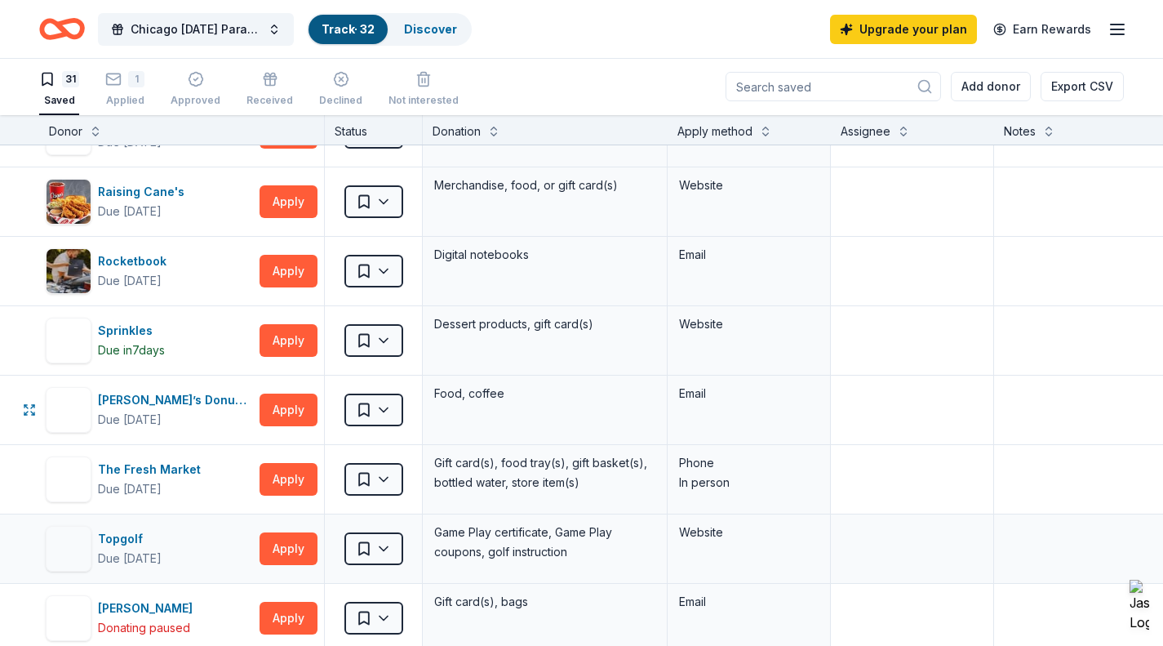
scroll to position [1561, 0]
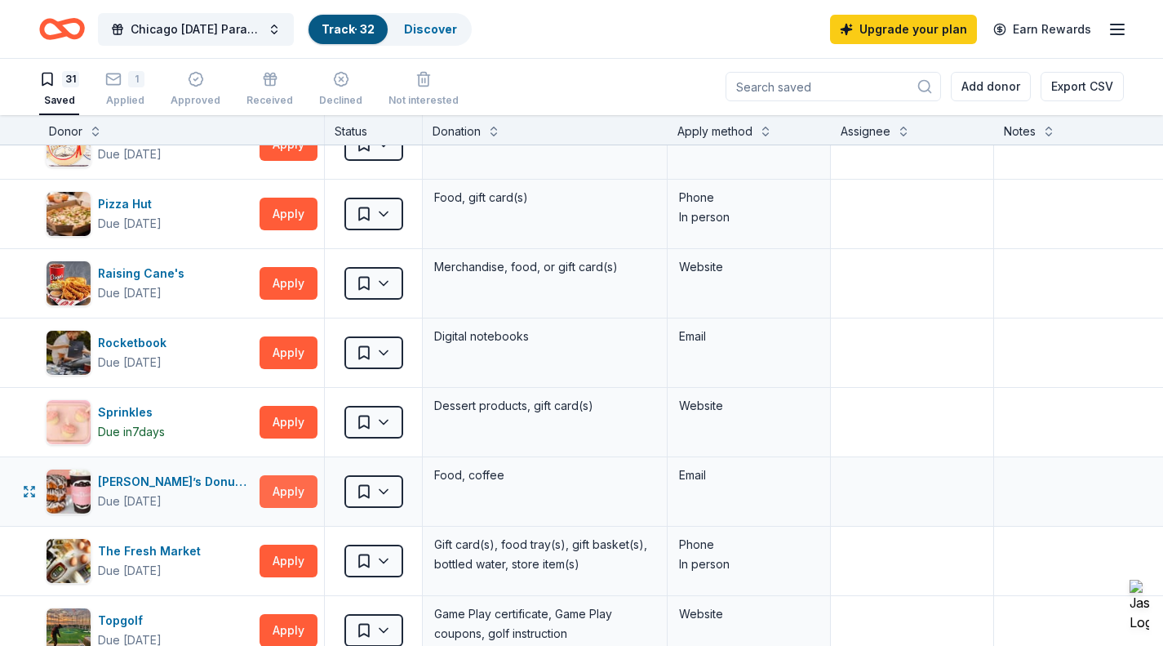
click at [281, 487] on button "Apply" at bounding box center [289, 491] width 58 height 33
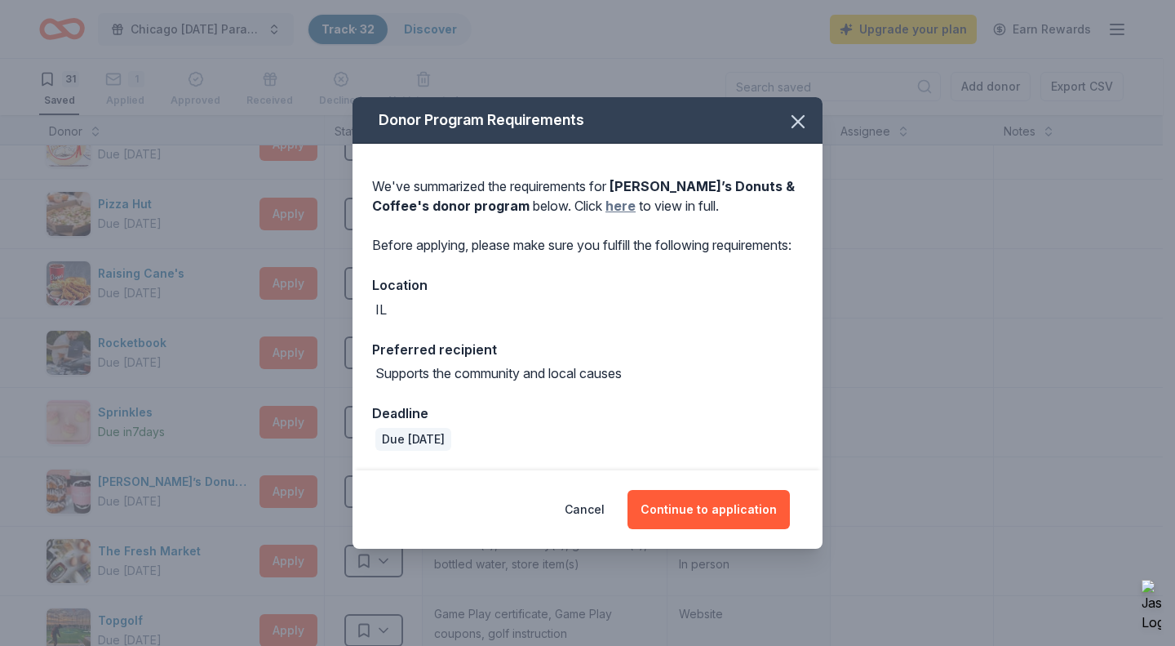
click at [606, 198] on link "here" at bounding box center [621, 206] width 30 height 20
click at [795, 118] on icon "button" at bounding box center [798, 121] width 23 height 23
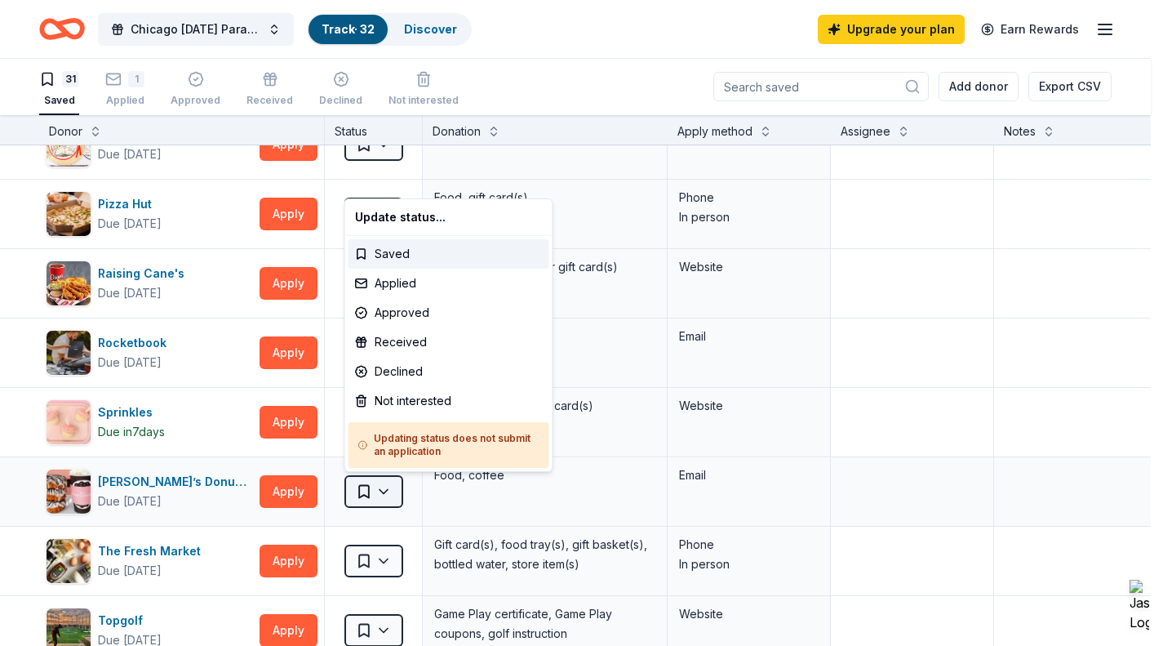
click at [379, 495] on html "Chicago 2025 Thanksgiving Parade Track · 32 Discover Upgrade your plan Earn Rew…" at bounding box center [581, 322] width 1163 height 646
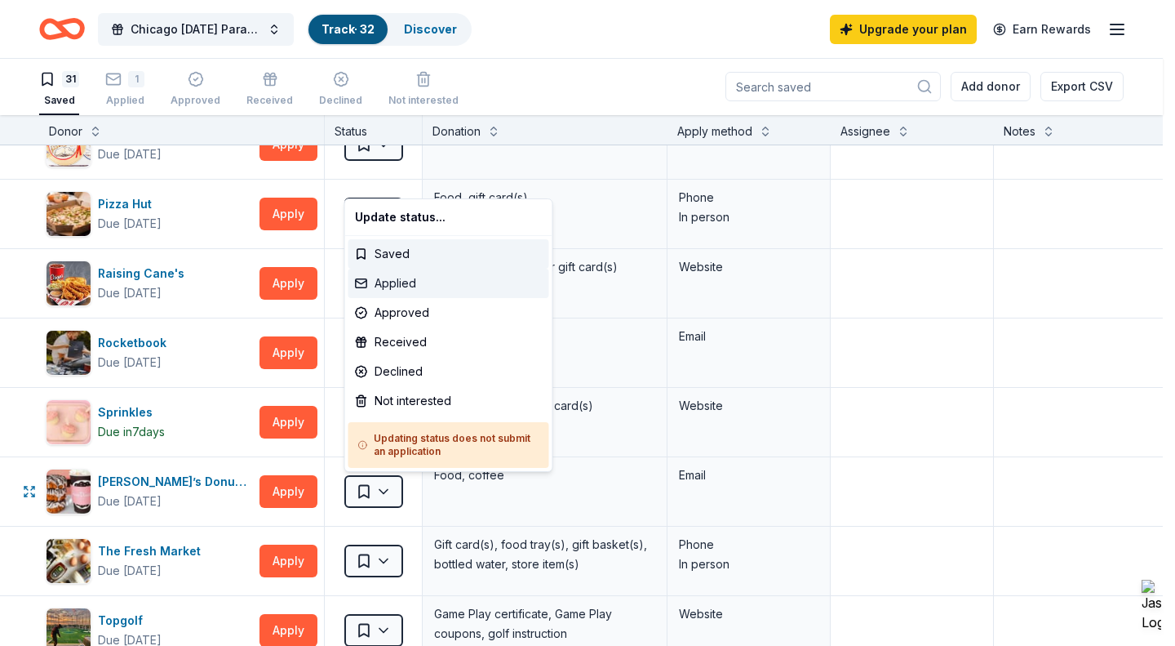
click at [397, 283] on div "Applied" at bounding box center [449, 283] width 201 height 29
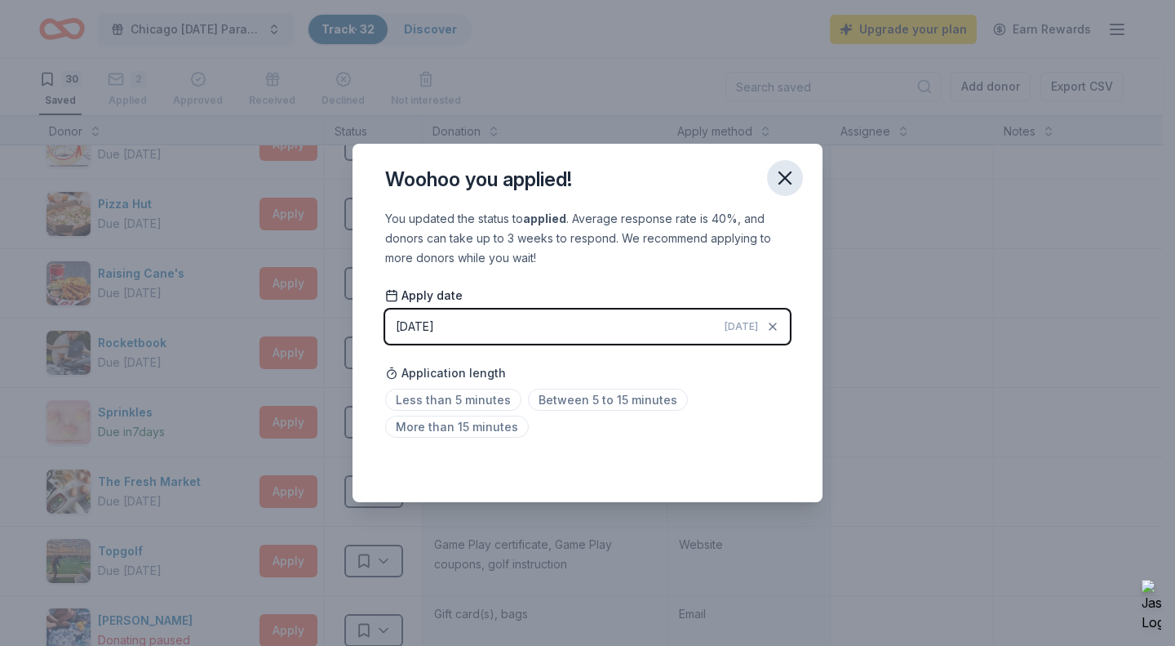
click at [787, 186] on icon "button" at bounding box center [785, 178] width 23 height 23
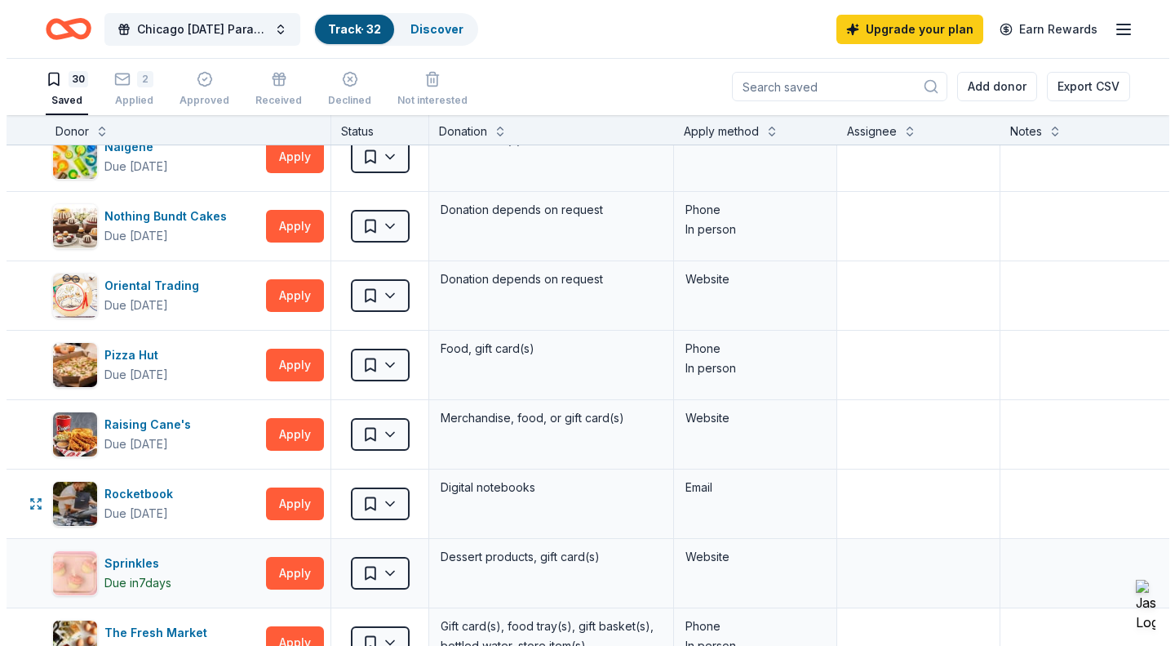
scroll to position [1398, 0]
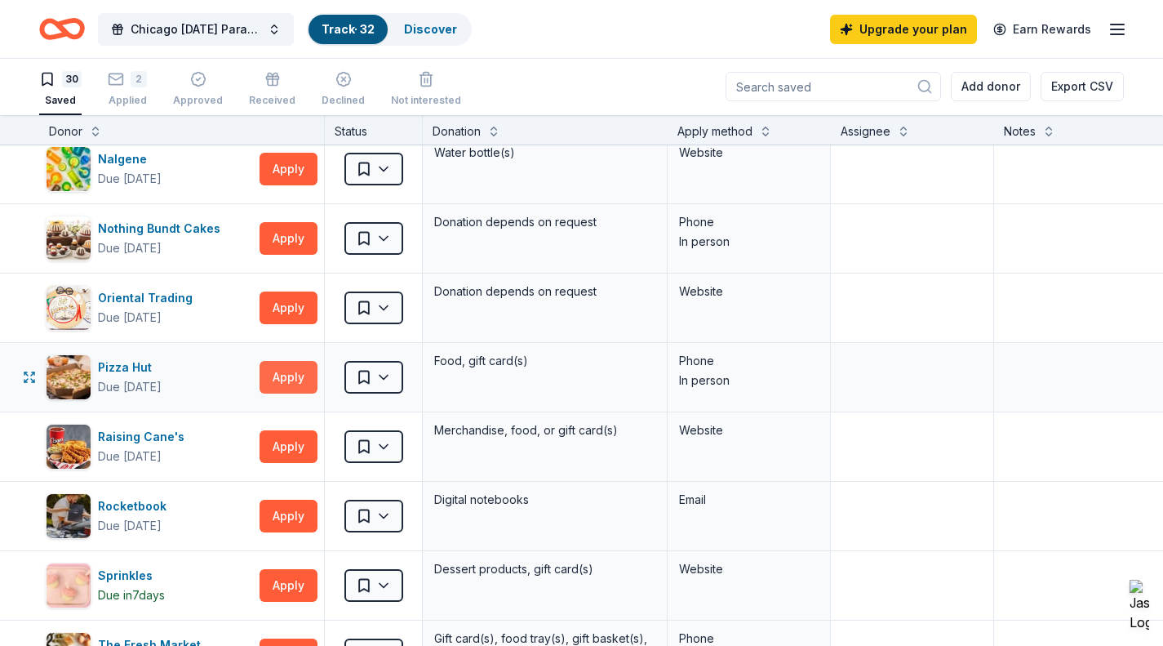
click at [295, 373] on button "Apply" at bounding box center [289, 377] width 58 height 33
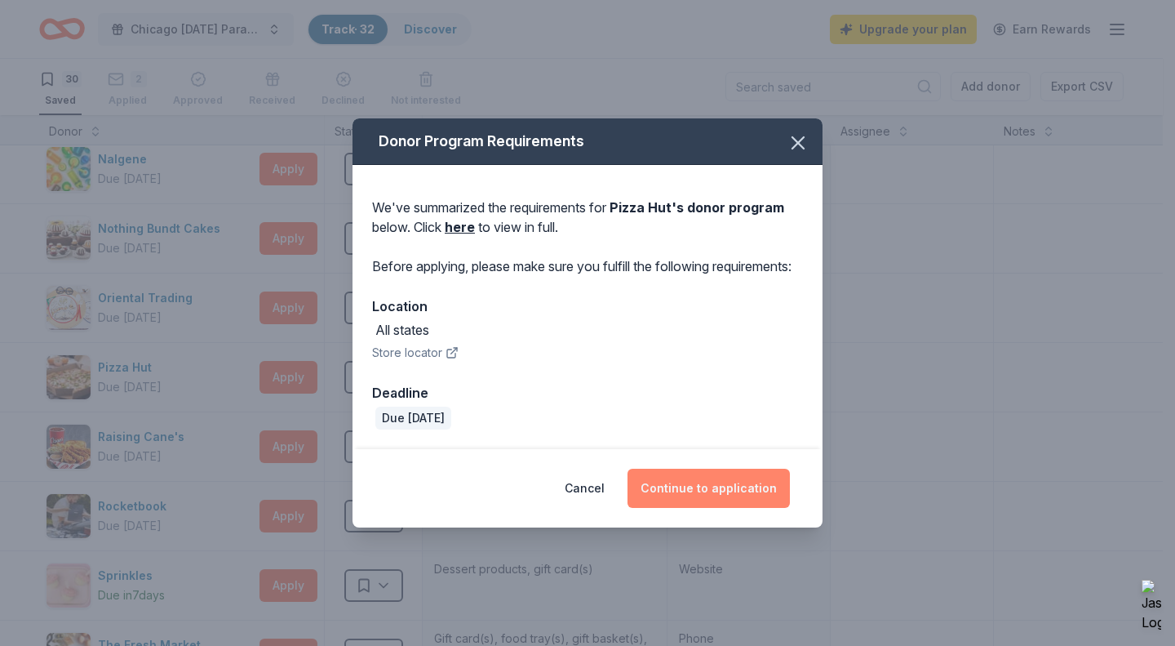
click at [728, 505] on button "Continue to application" at bounding box center [709, 487] width 162 height 39
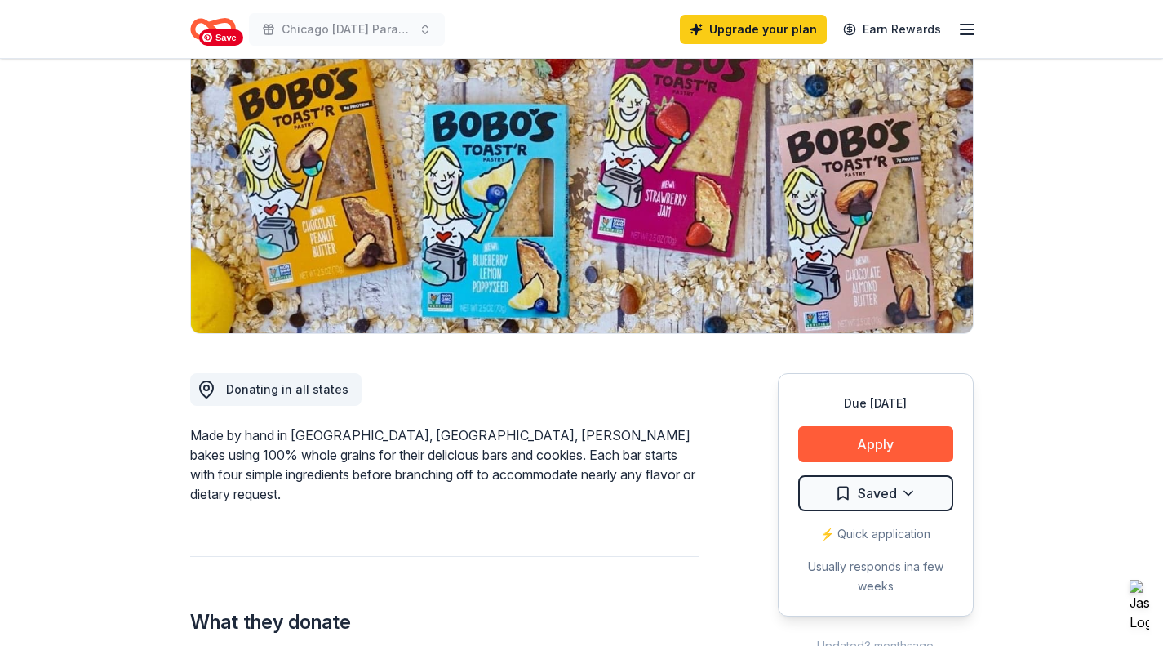
scroll to position [245, 0]
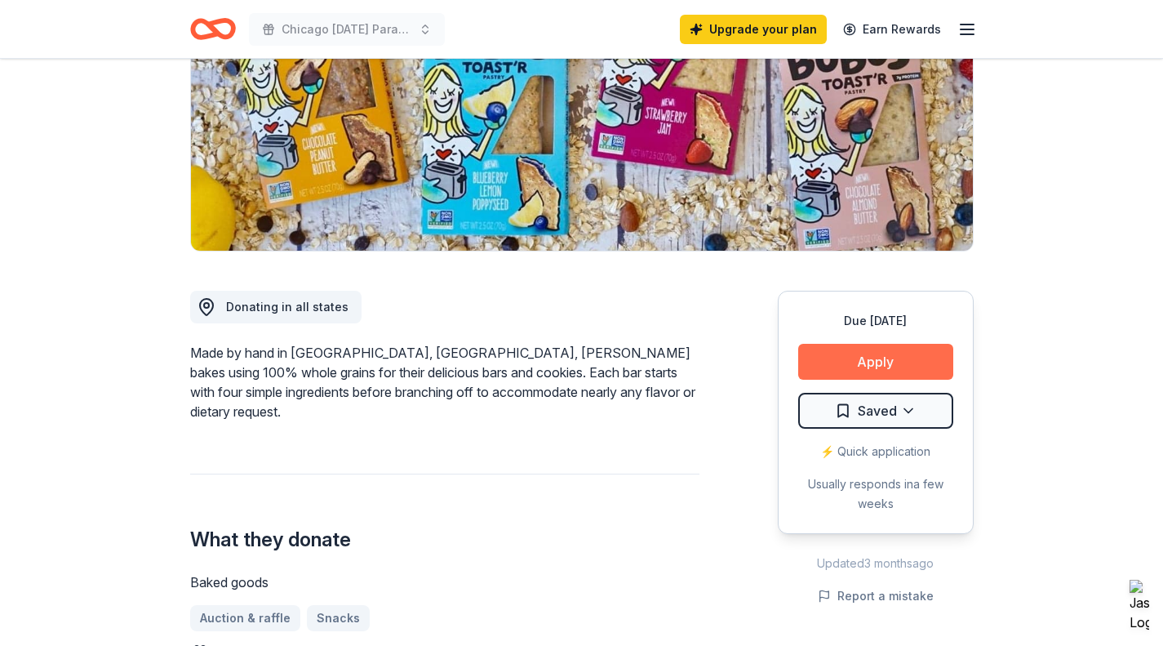
click at [838, 352] on button "Apply" at bounding box center [875, 362] width 155 height 36
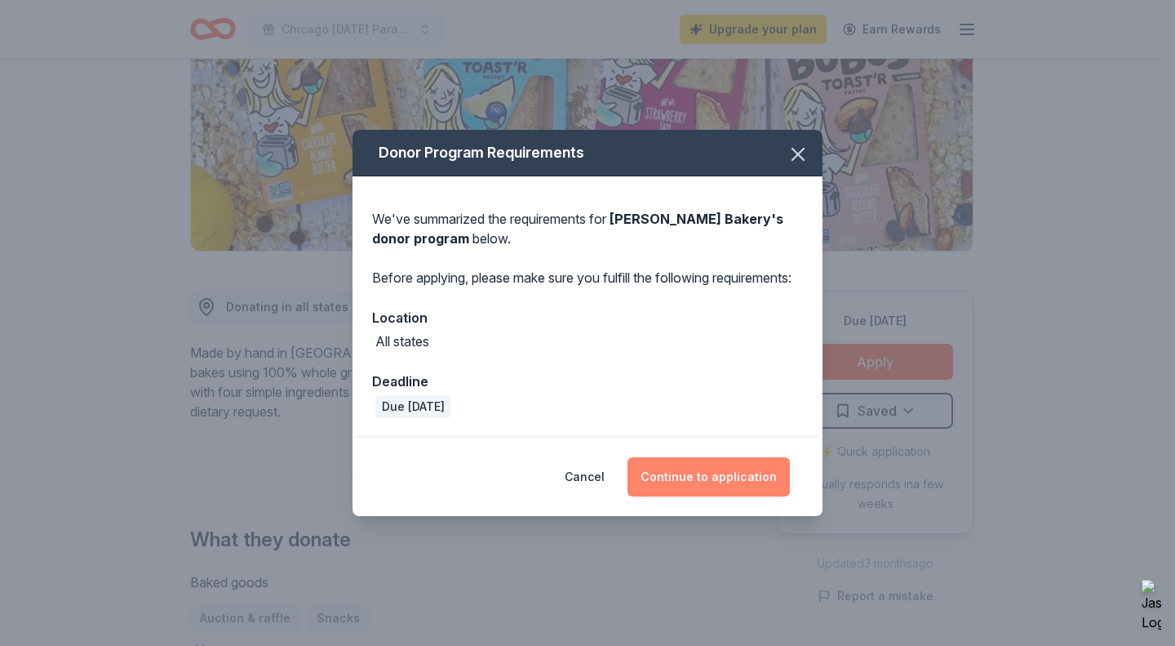
click at [679, 494] on button "Continue to application" at bounding box center [709, 476] width 162 height 39
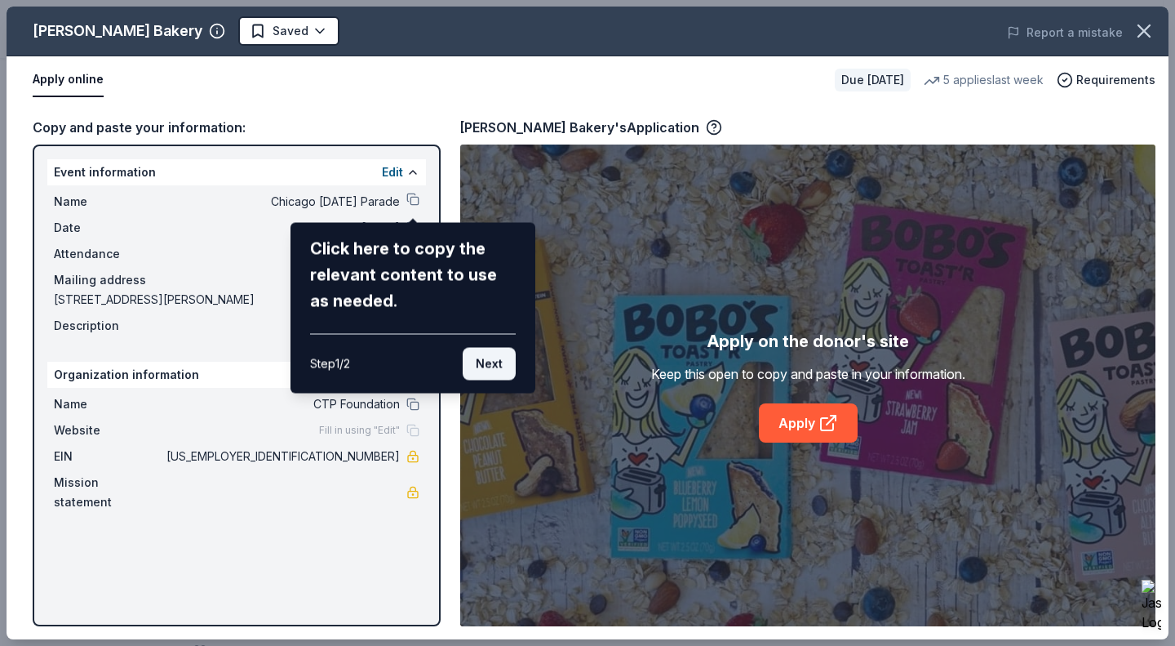
click at [487, 353] on button "Next" at bounding box center [489, 364] width 53 height 33
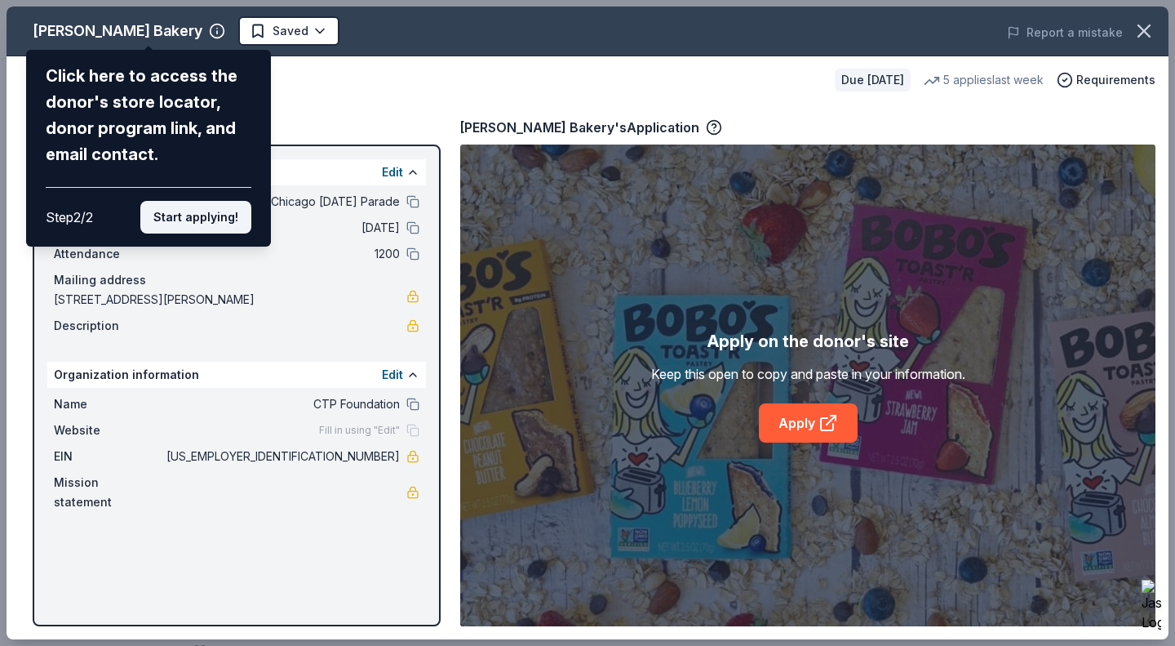
click at [185, 213] on button "Start applying!" at bounding box center [195, 217] width 111 height 33
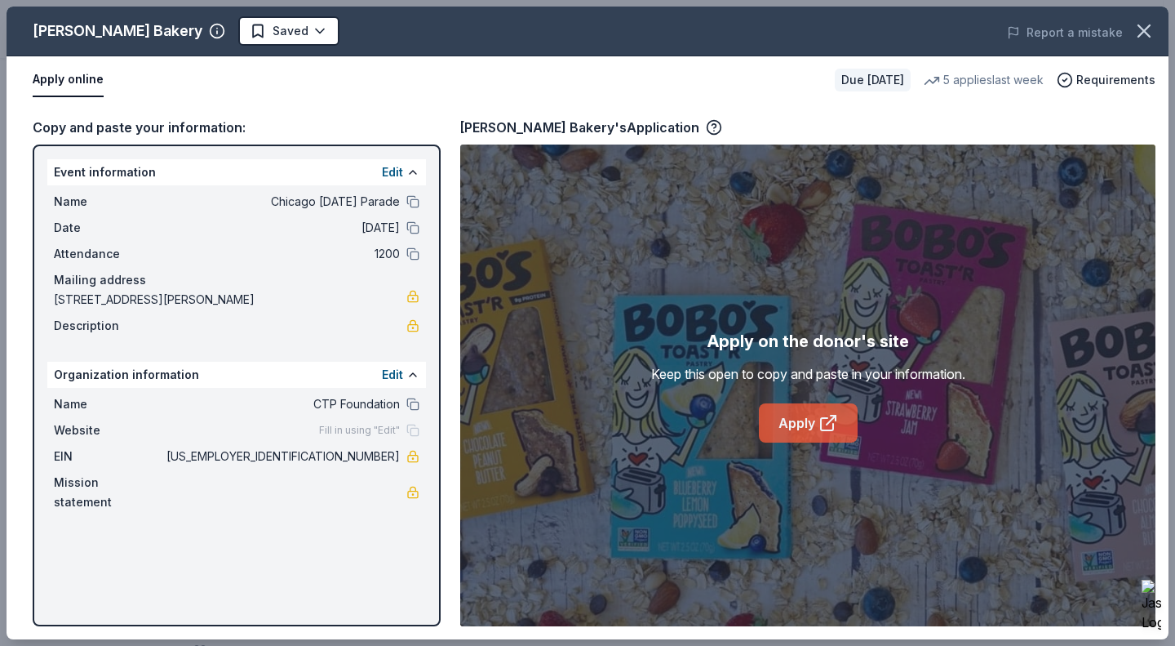
click at [802, 419] on link "Apply" at bounding box center [808, 422] width 99 height 39
click at [1155, 34] on icon "button" at bounding box center [1144, 31] width 23 height 23
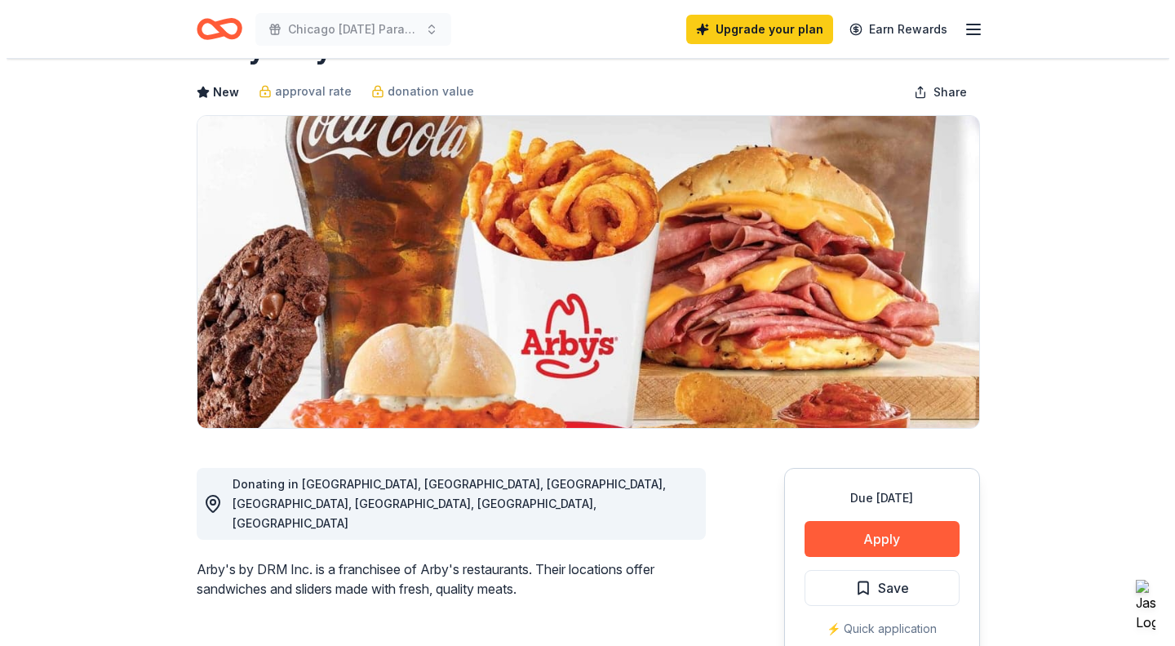
scroll to position [82, 0]
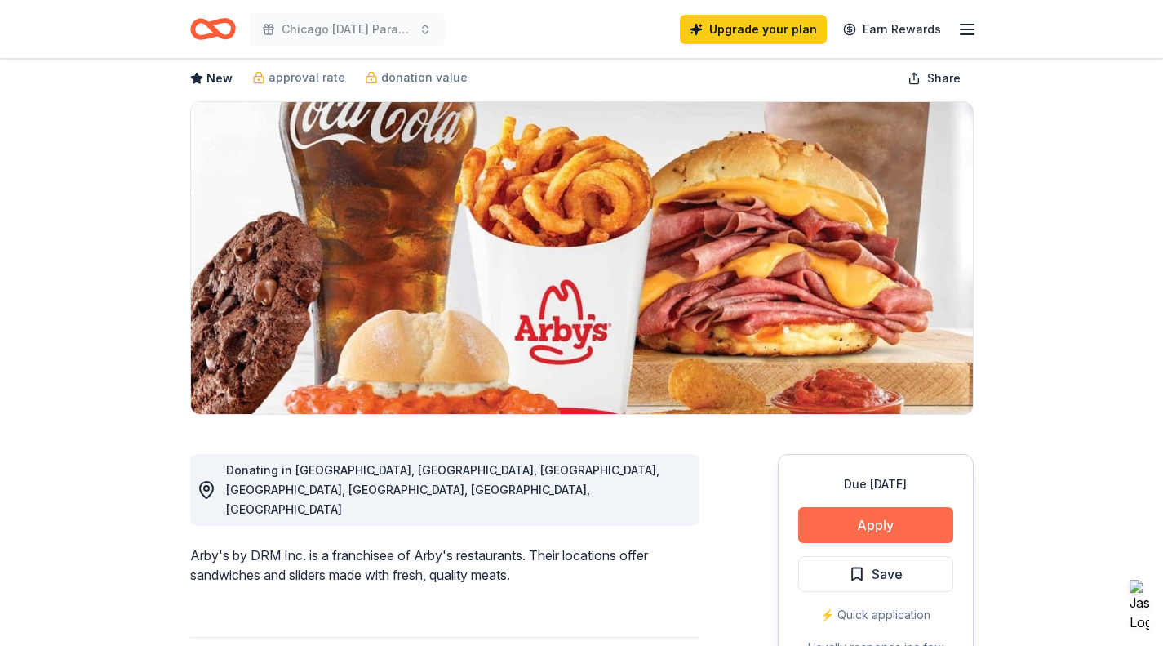
click at [868, 515] on button "Apply" at bounding box center [875, 525] width 155 height 36
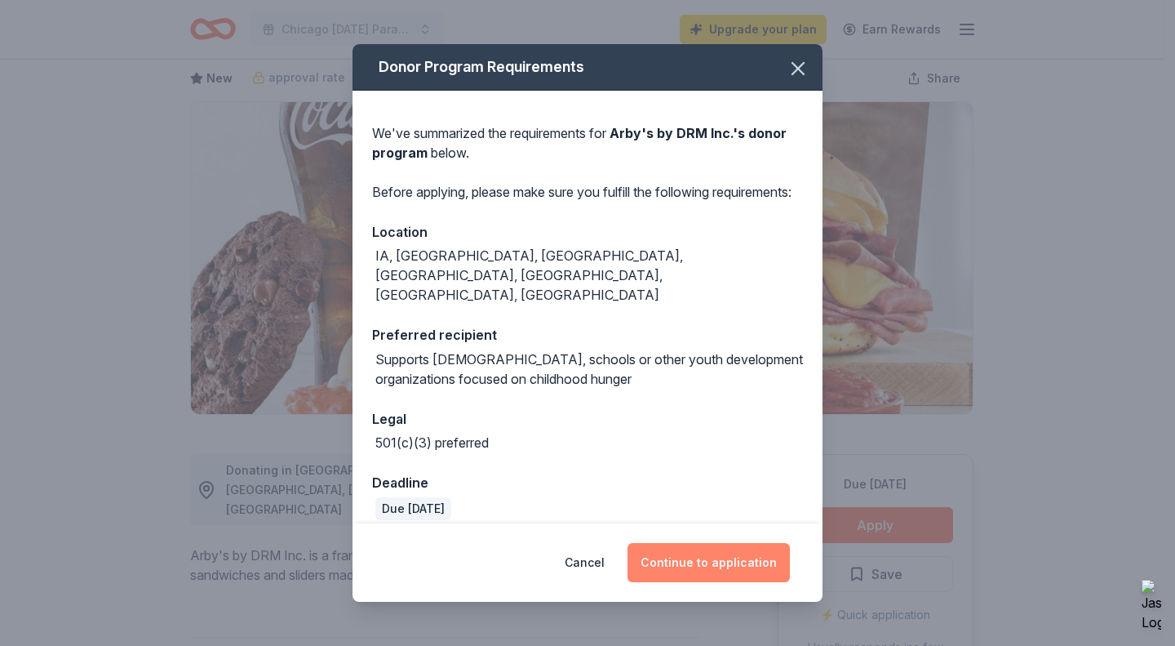
click at [686, 550] on button "Continue to application" at bounding box center [709, 562] width 162 height 39
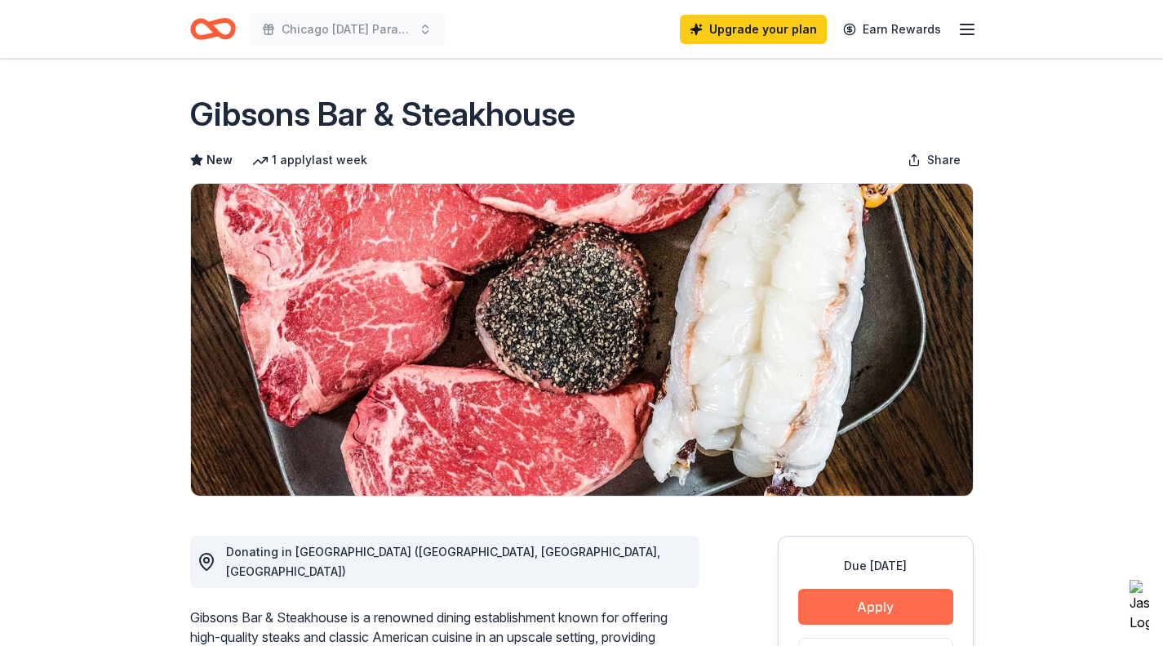
click at [830, 600] on button "Apply" at bounding box center [875, 606] width 155 height 36
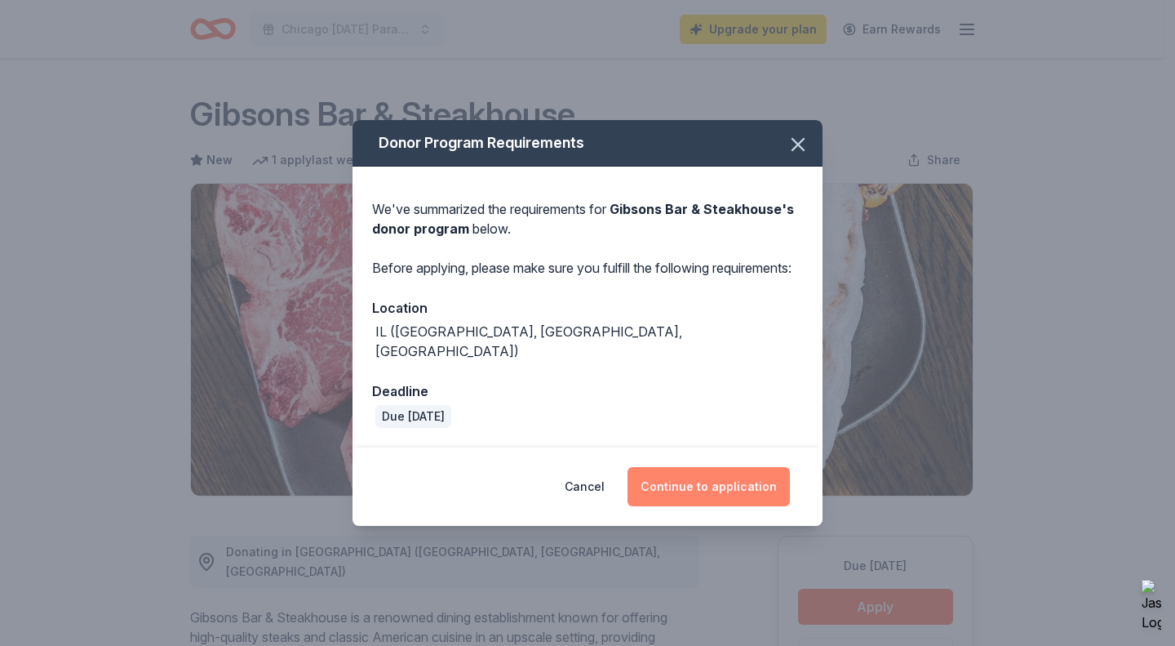
click at [753, 488] on button "Continue to application" at bounding box center [709, 486] width 162 height 39
